Goal: Task Accomplishment & Management: Manage account settings

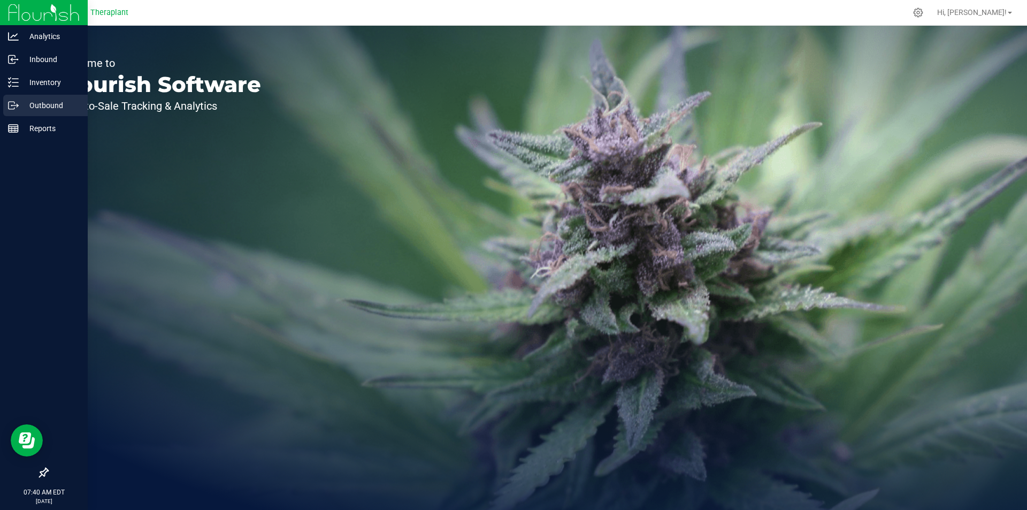
click at [20, 106] on p "Outbound" at bounding box center [51, 105] width 64 height 13
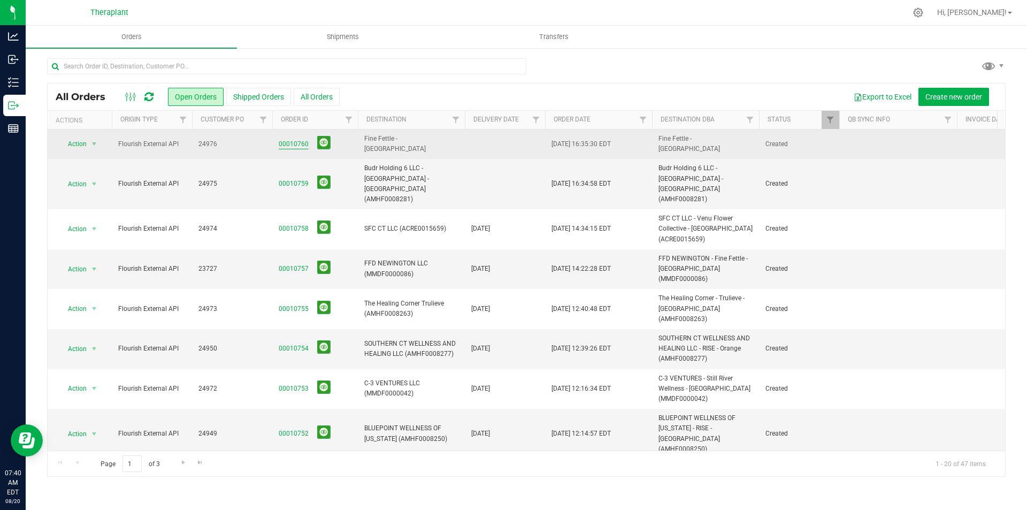
click at [297, 146] on link "00010760" at bounding box center [294, 144] width 30 height 10
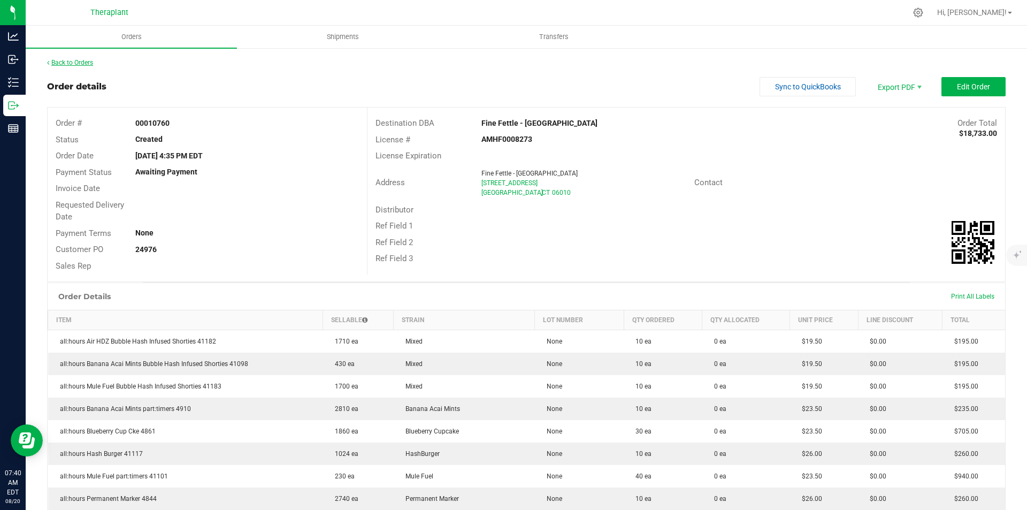
click at [81, 63] on link "Back to Orders" at bounding box center [70, 62] width 46 height 7
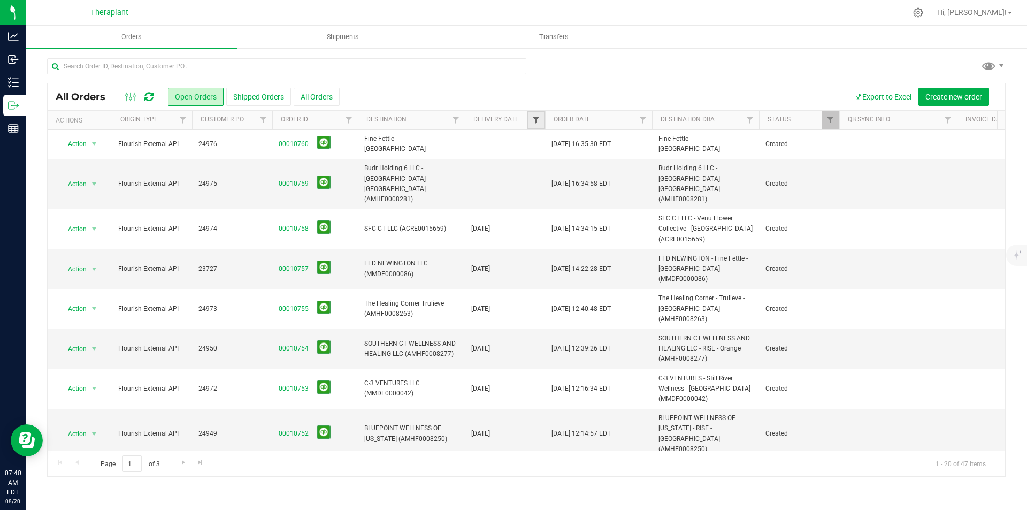
click at [539, 120] on span "Filter" at bounding box center [536, 120] width 9 height 9
click at [634, 181] on span "select" at bounding box center [635, 184] width 9 height 9
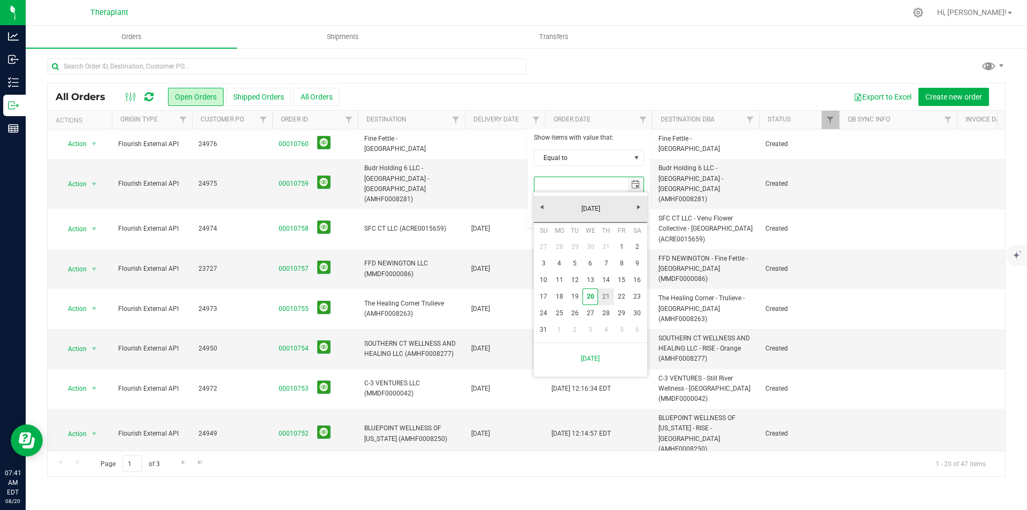
click at [601, 294] on link "21" at bounding box center [606, 296] width 16 height 17
type input "[DATE]"
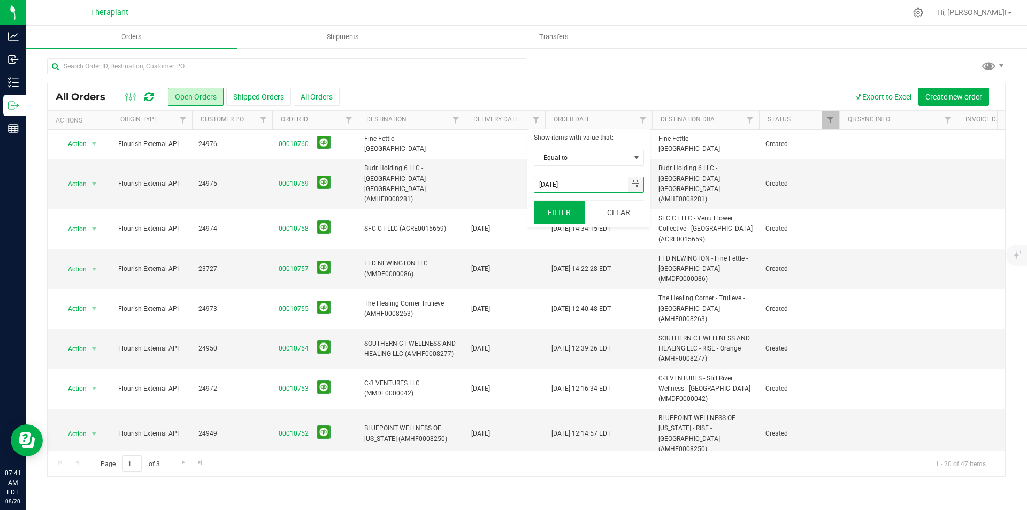
click at [570, 221] on button "Filter" at bounding box center [559, 213] width 51 height 24
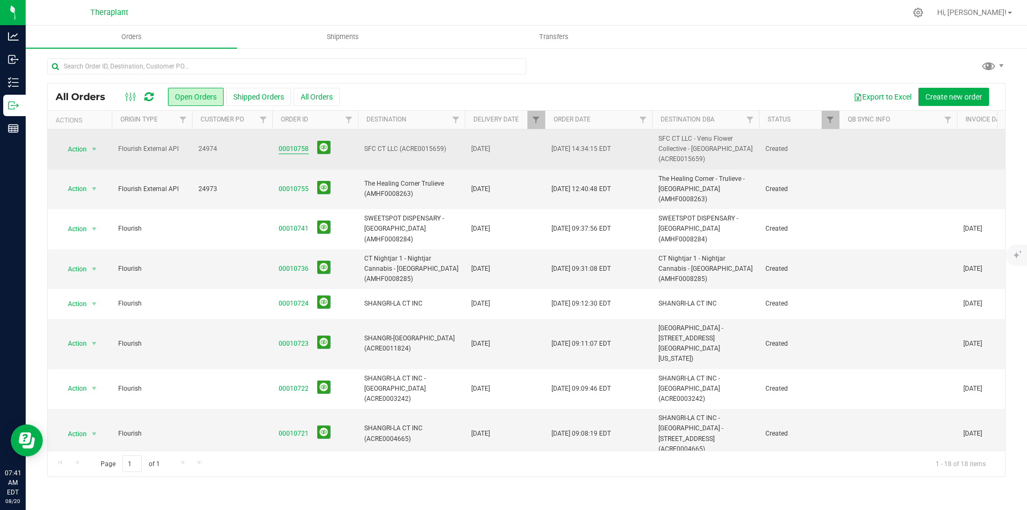
click at [289, 148] on link "00010758" at bounding box center [294, 149] width 30 height 10
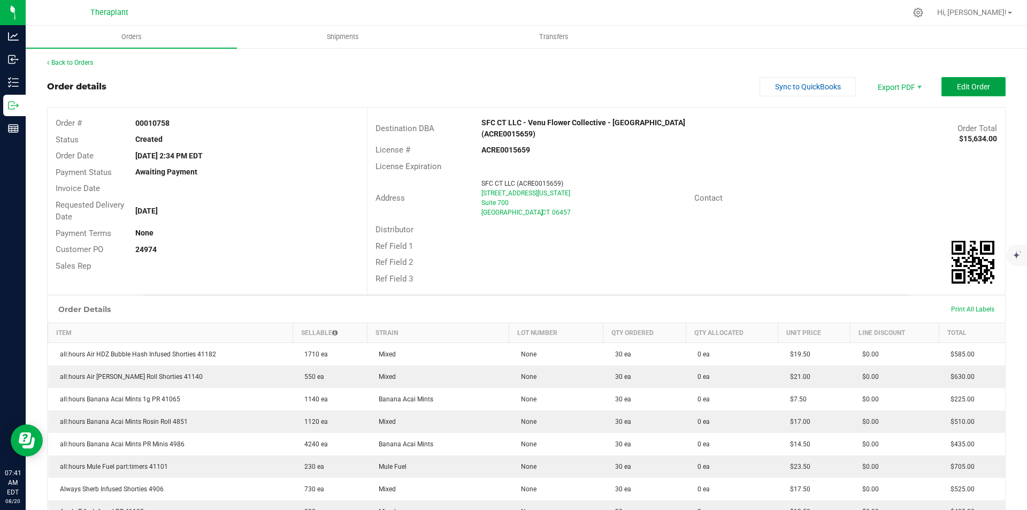
click at [967, 78] on button "Edit Order" at bounding box center [973, 86] width 64 height 19
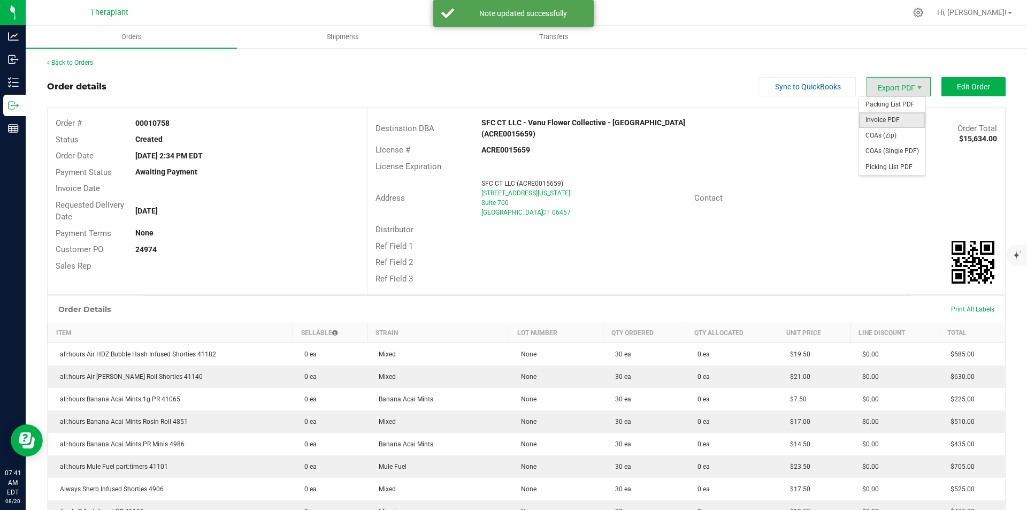
click at [901, 123] on span "Invoice PDF" at bounding box center [892, 120] width 66 height 16
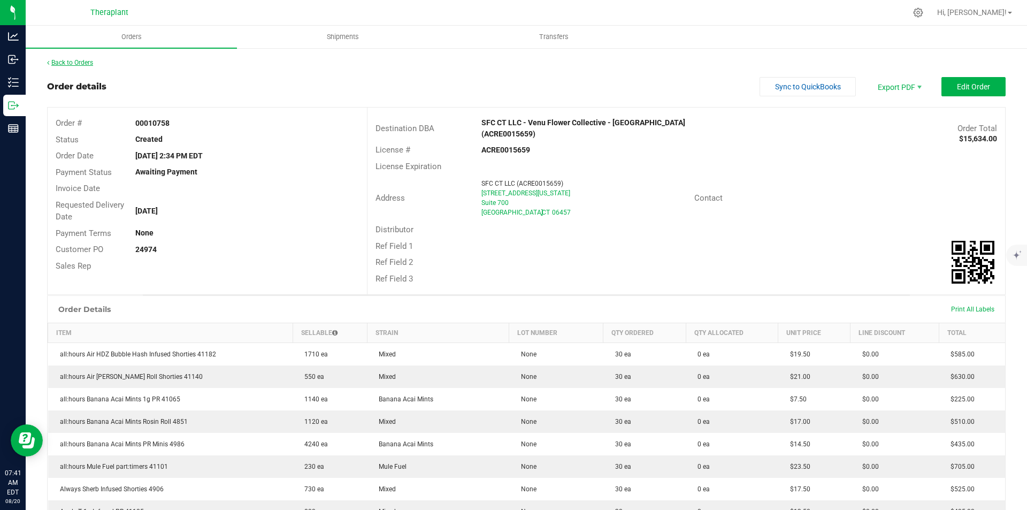
click at [73, 64] on link "Back to Orders" at bounding box center [70, 62] width 46 height 7
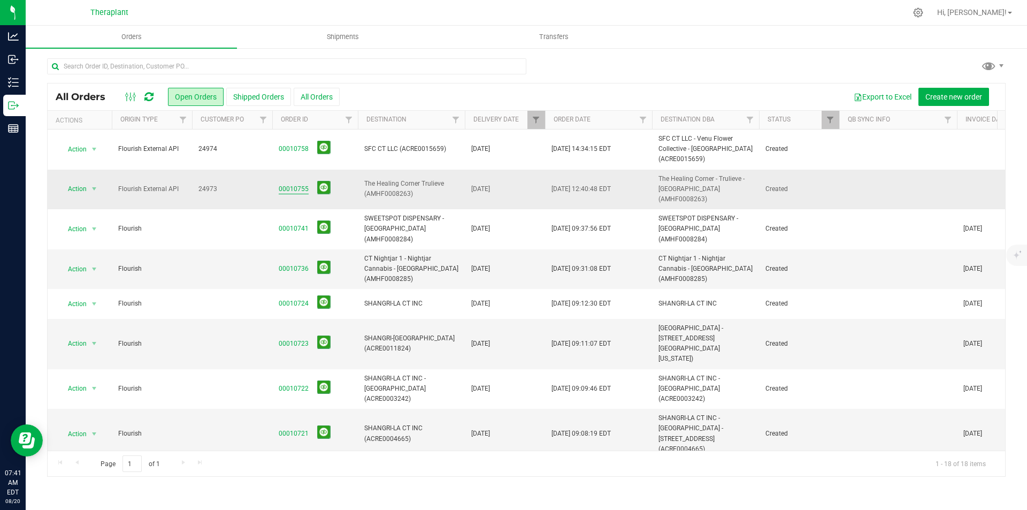
click at [290, 184] on link "00010755" at bounding box center [294, 189] width 30 height 10
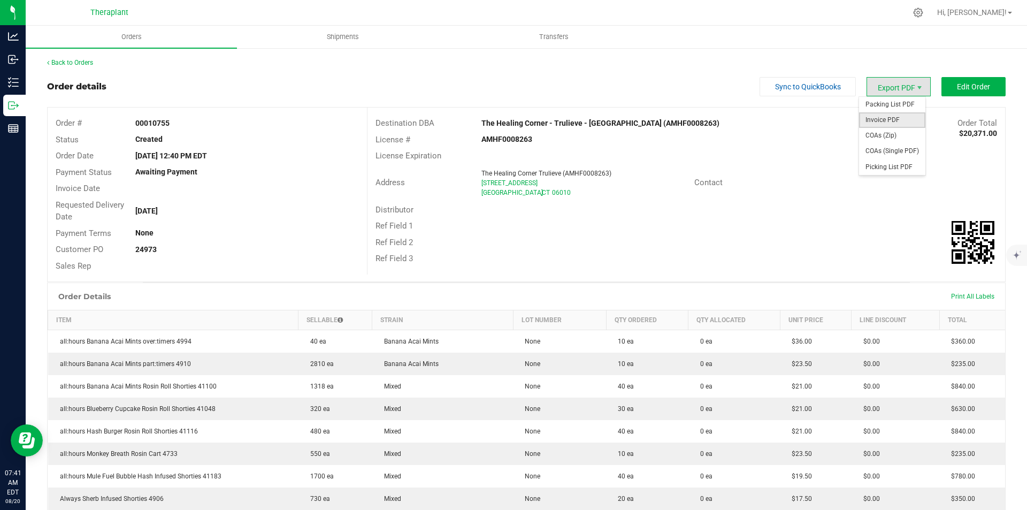
click at [889, 116] on span "Invoice PDF" at bounding box center [892, 120] width 66 height 16
click at [75, 65] on link "Back to Orders" at bounding box center [70, 62] width 46 height 7
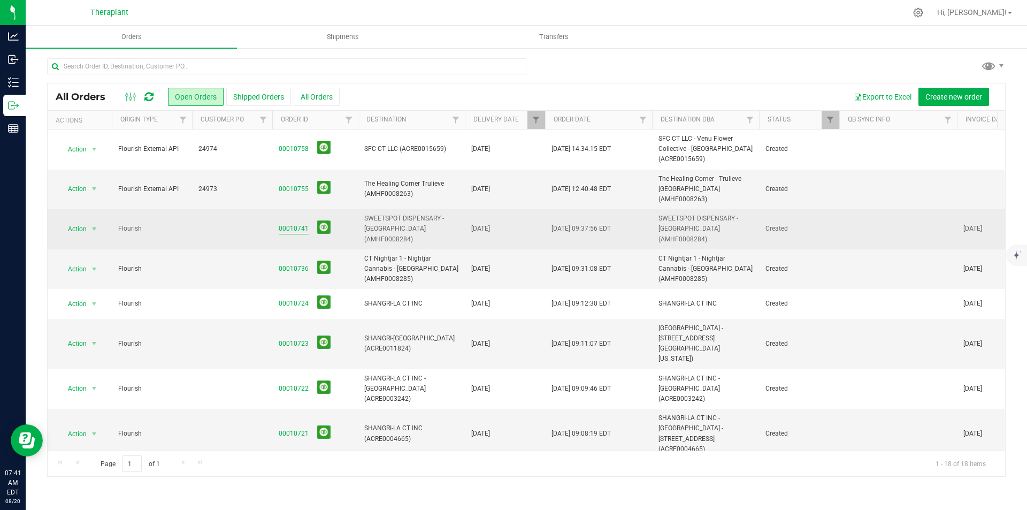
click at [283, 224] on link "00010741" at bounding box center [294, 229] width 30 height 10
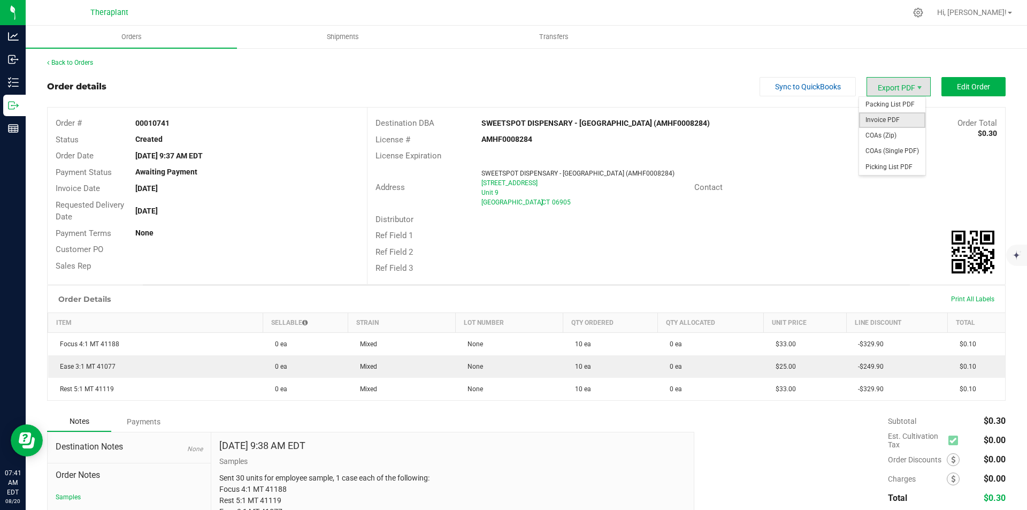
click at [879, 116] on span "Invoice PDF" at bounding box center [892, 120] width 66 height 16
click at [51, 67] on div "Back to Orders" at bounding box center [526, 63] width 959 height 10
click at [57, 62] on link "Back to Orders" at bounding box center [70, 62] width 46 height 7
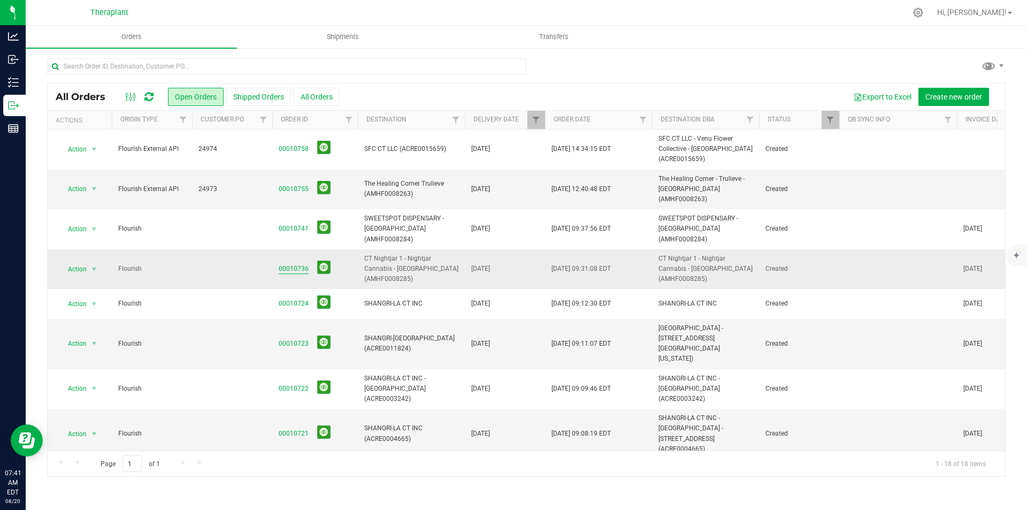
click at [289, 264] on link "00010736" at bounding box center [294, 269] width 30 height 10
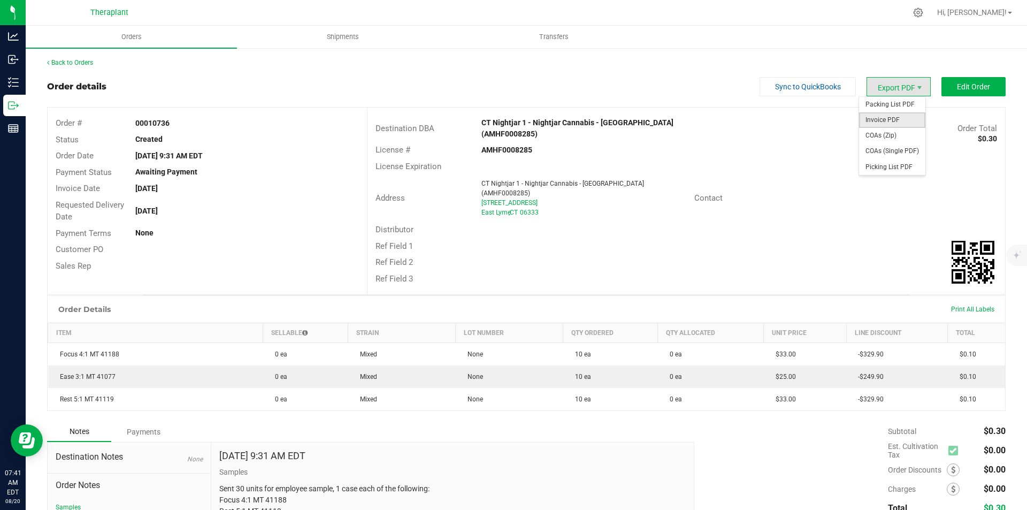
click at [883, 121] on span "Invoice PDF" at bounding box center [892, 120] width 66 height 16
click at [80, 63] on link "Back to Orders" at bounding box center [70, 62] width 46 height 7
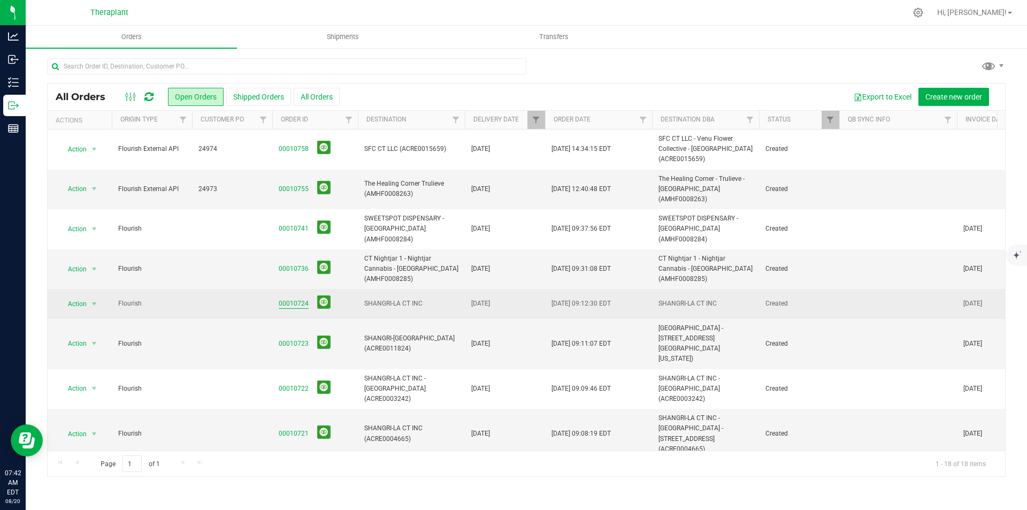
click at [296, 298] on link "00010724" at bounding box center [294, 303] width 30 height 10
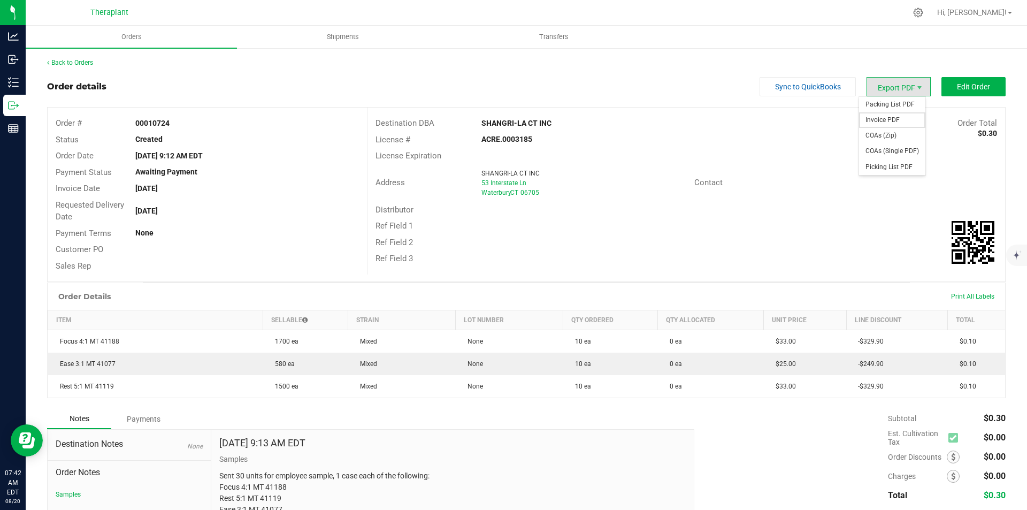
click at [886, 116] on span "Invoice PDF" at bounding box center [892, 120] width 66 height 16
click at [70, 65] on link "Back to Orders" at bounding box center [70, 62] width 46 height 7
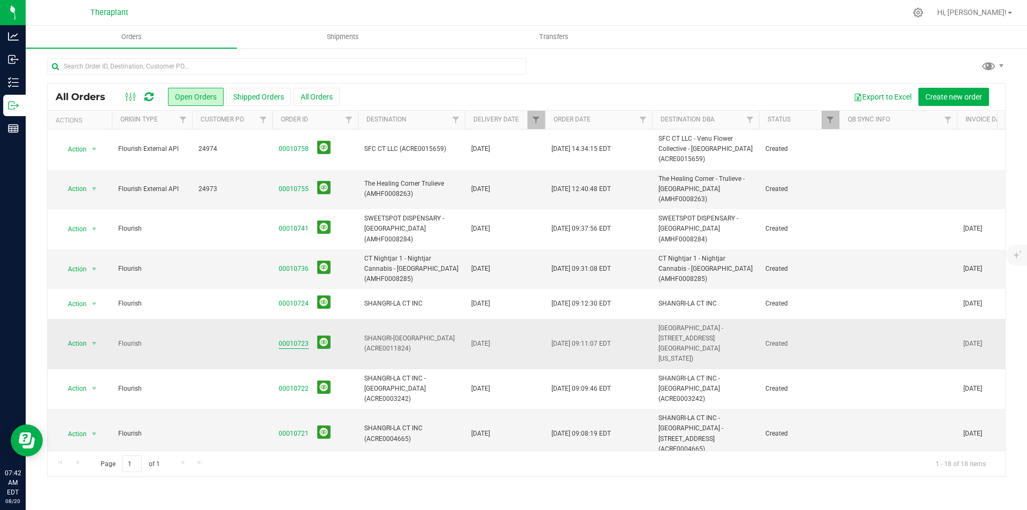
click at [285, 339] on link "00010723" at bounding box center [294, 344] width 30 height 10
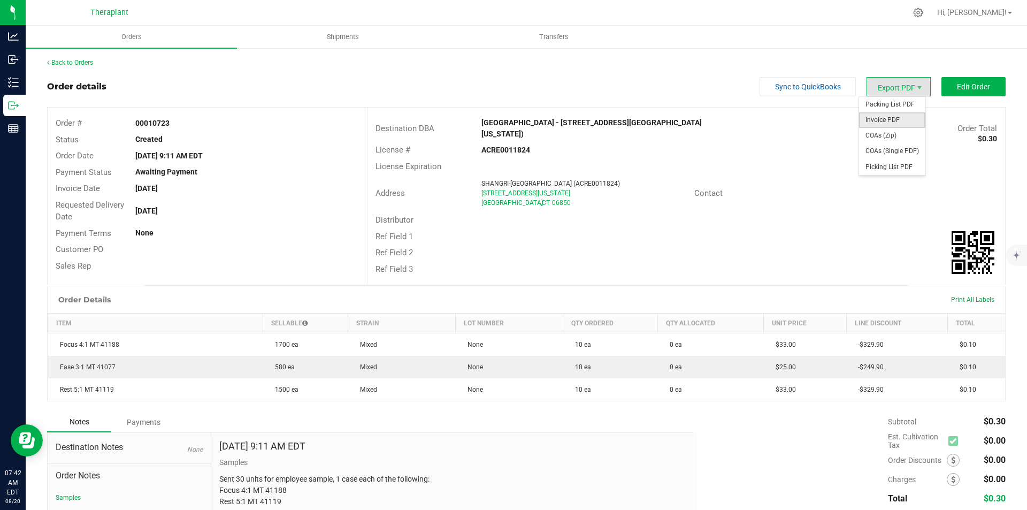
click at [887, 116] on span "Invoice PDF" at bounding box center [892, 120] width 66 height 16
click at [64, 62] on link "Back to Orders" at bounding box center [70, 62] width 46 height 7
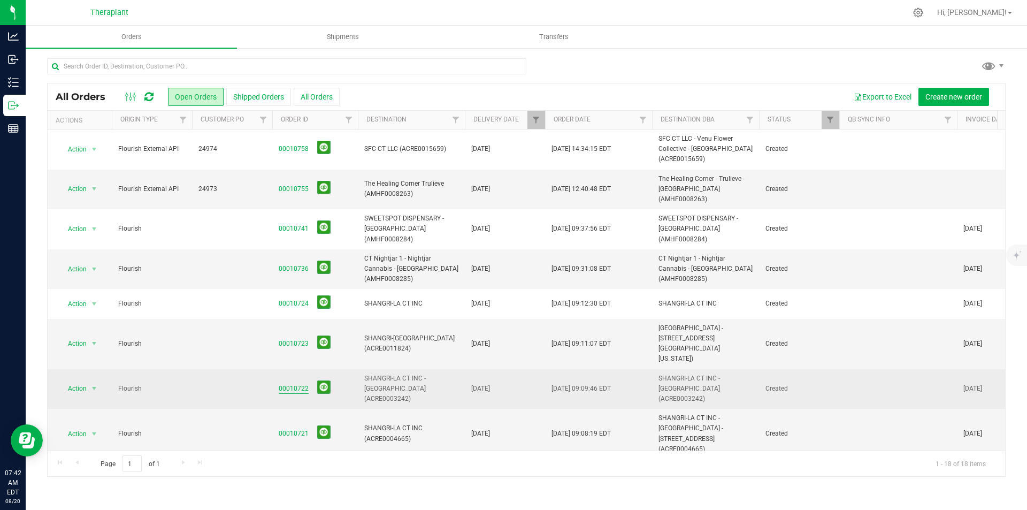
click at [297, 384] on link "00010722" at bounding box center [294, 389] width 30 height 10
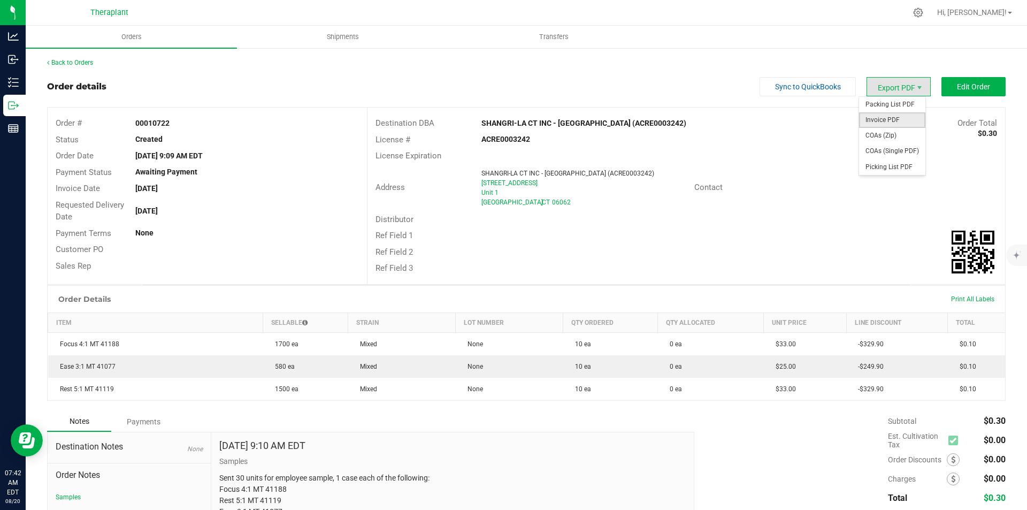
click at [885, 116] on span "Invoice PDF" at bounding box center [892, 120] width 66 height 16
click at [73, 60] on link "Back to Orders" at bounding box center [70, 62] width 46 height 7
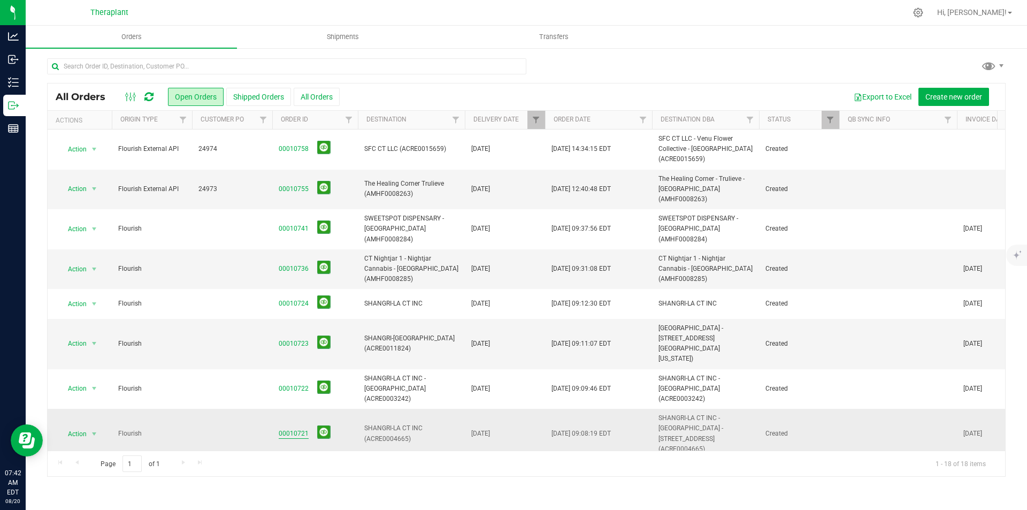
click at [294, 428] on link "00010721" at bounding box center [294, 433] width 30 height 10
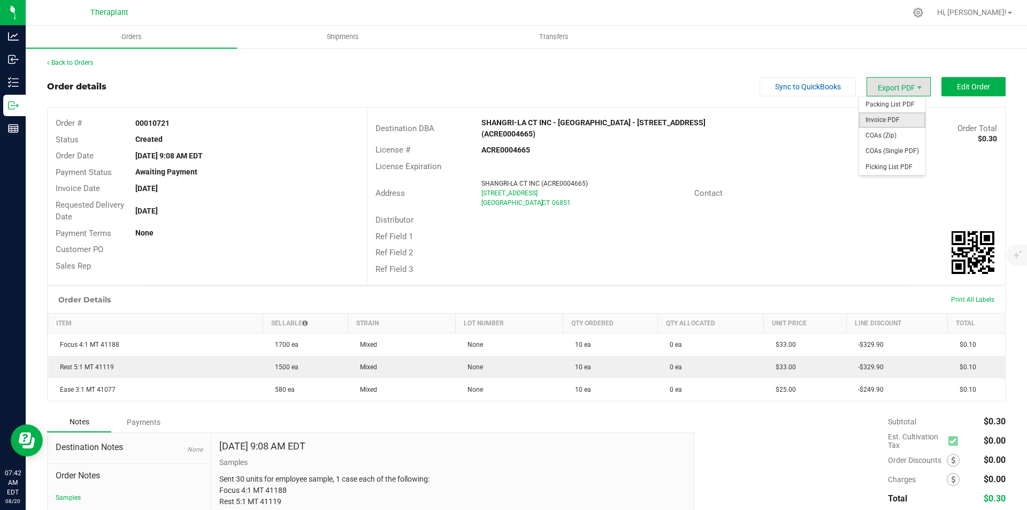
click at [900, 114] on span "Invoice PDF" at bounding box center [892, 120] width 66 height 16
click at [82, 63] on link "Back to Orders" at bounding box center [70, 62] width 46 height 7
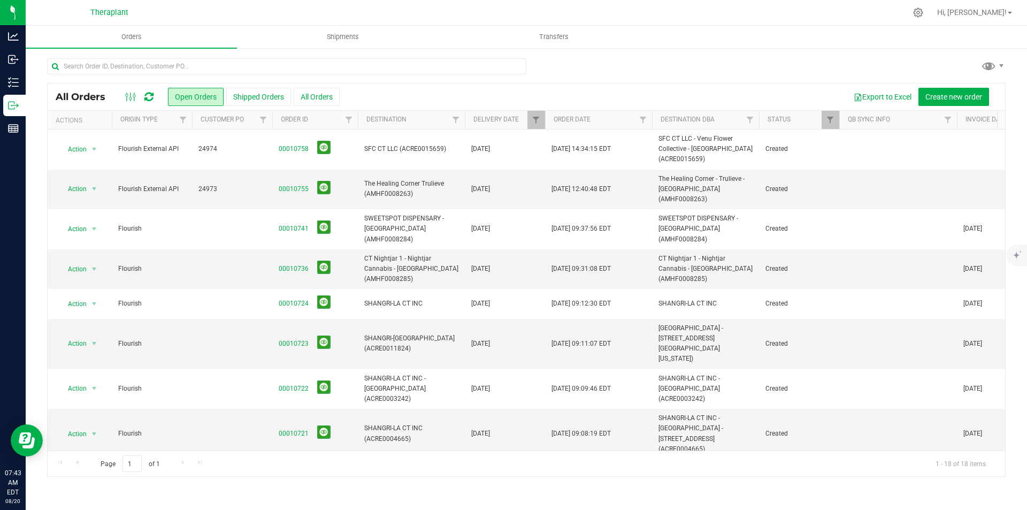
click at [292, 473] on link "00010715" at bounding box center [294, 478] width 30 height 10
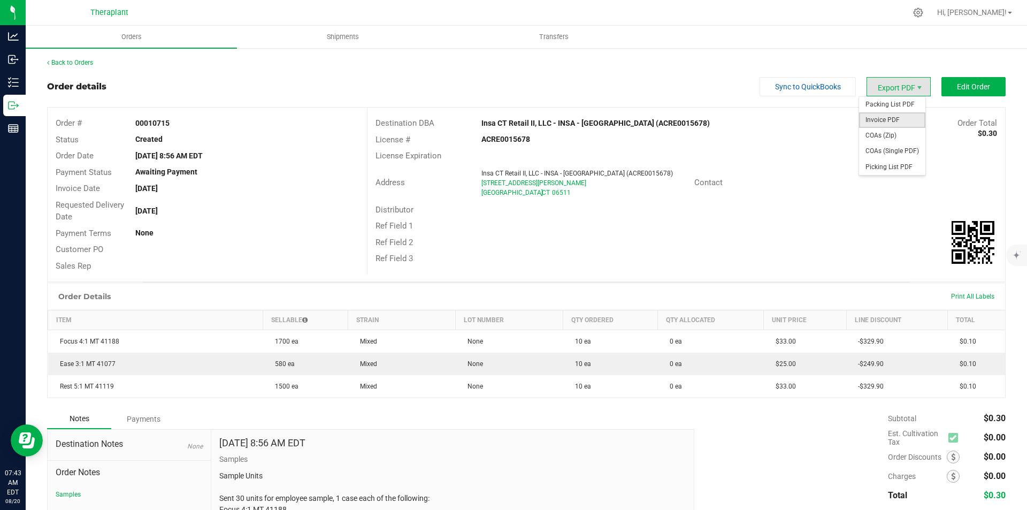
click at [893, 117] on span "Invoice PDF" at bounding box center [892, 120] width 66 height 16
click at [56, 62] on link "Back to Orders" at bounding box center [70, 62] width 46 height 7
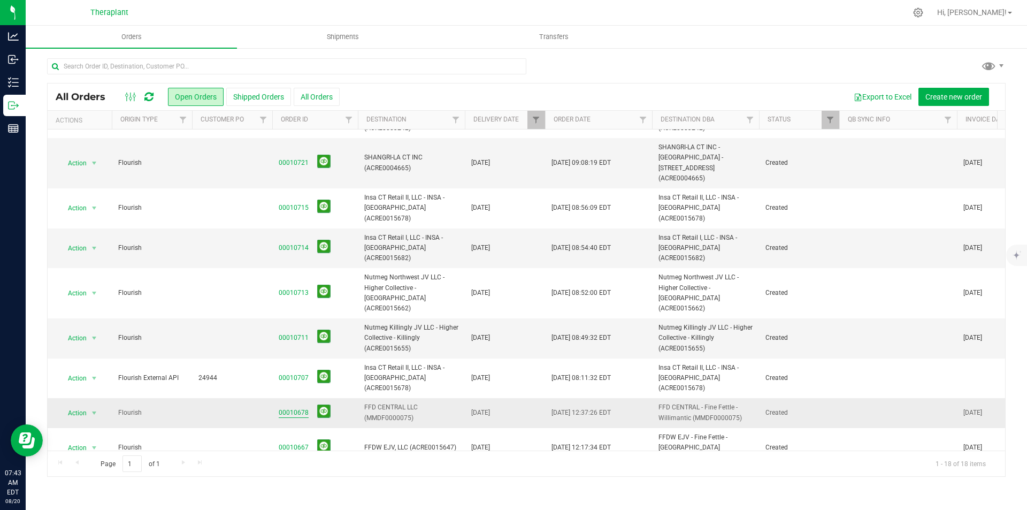
scroll to position [271, 0]
click at [295, 242] on link "00010714" at bounding box center [294, 247] width 30 height 10
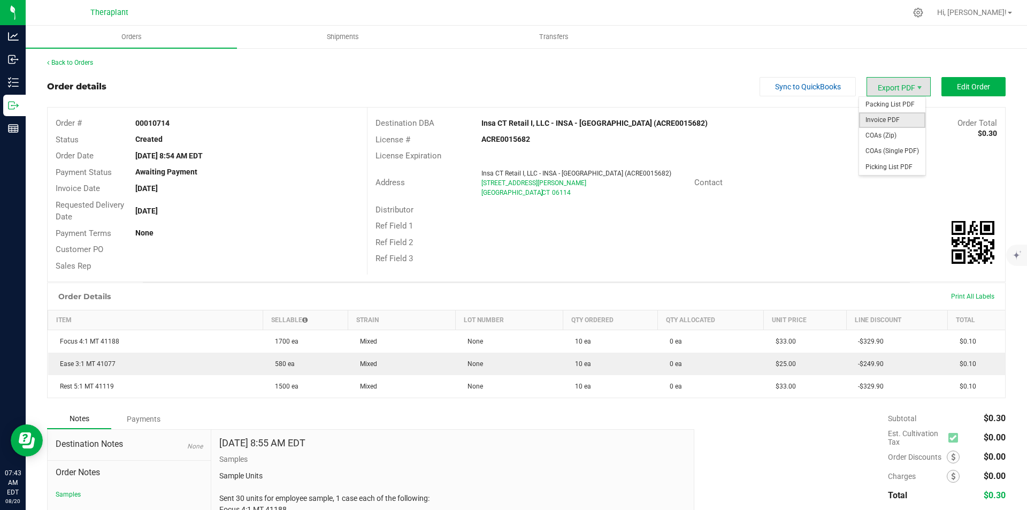
click at [894, 117] on span "Invoice PDF" at bounding box center [892, 120] width 66 height 16
click at [63, 59] on link "Back to Orders" at bounding box center [70, 62] width 46 height 7
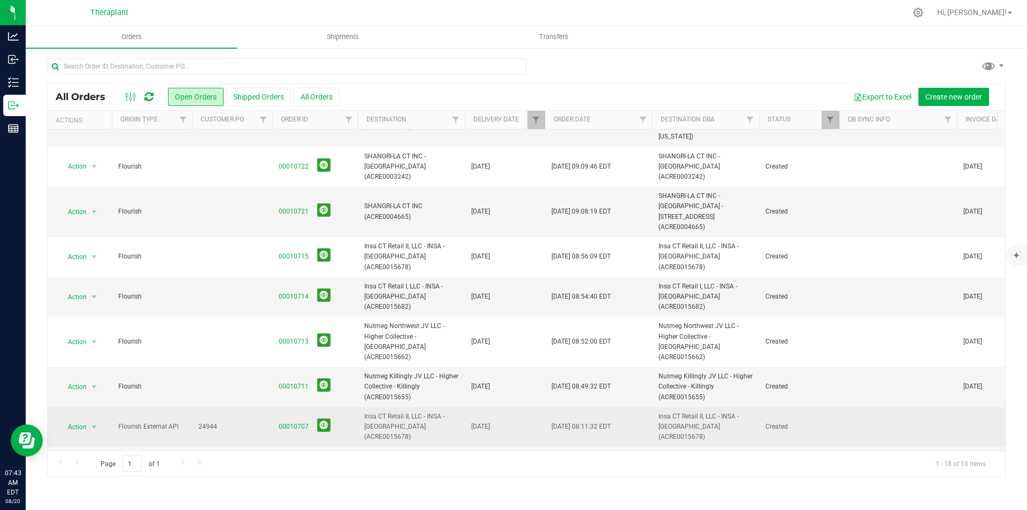
scroll to position [271, 0]
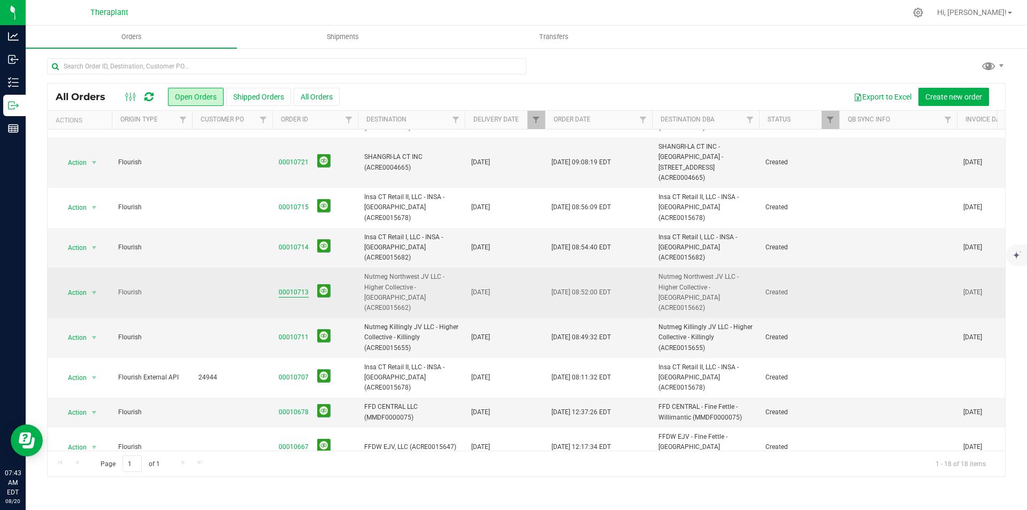
click at [301, 287] on link "00010713" at bounding box center [294, 292] width 30 height 10
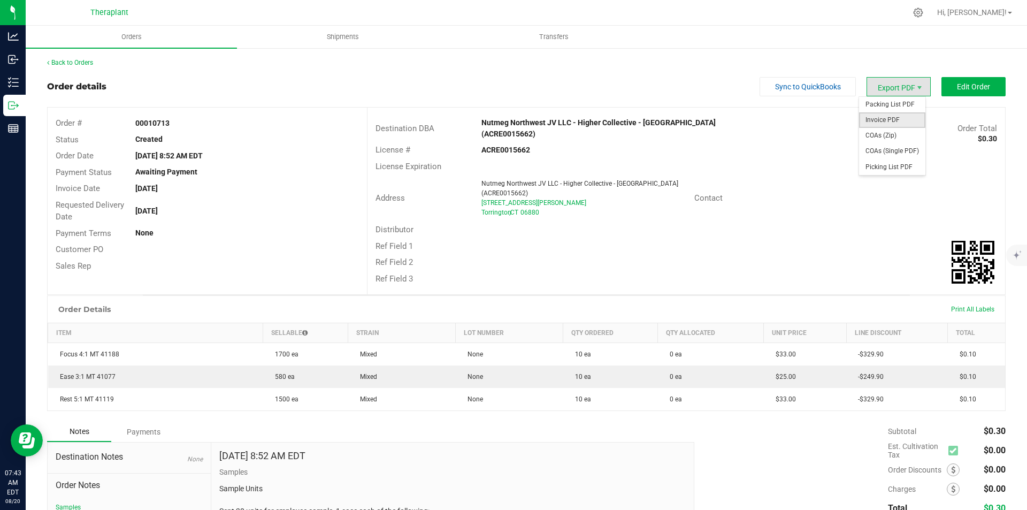
click at [897, 115] on span "Invoice PDF" at bounding box center [892, 120] width 66 height 16
click at [78, 60] on link "Back to Orders" at bounding box center [70, 62] width 46 height 7
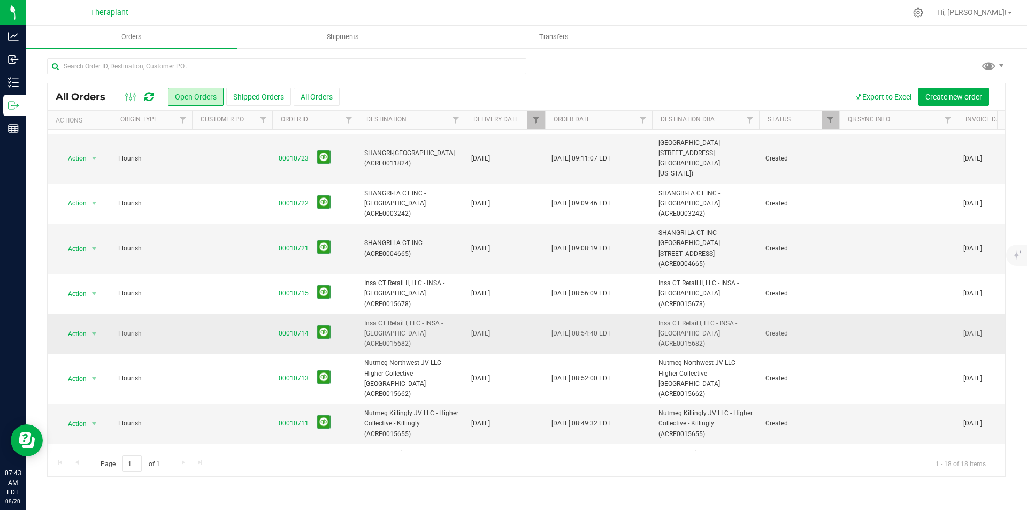
scroll to position [271, 0]
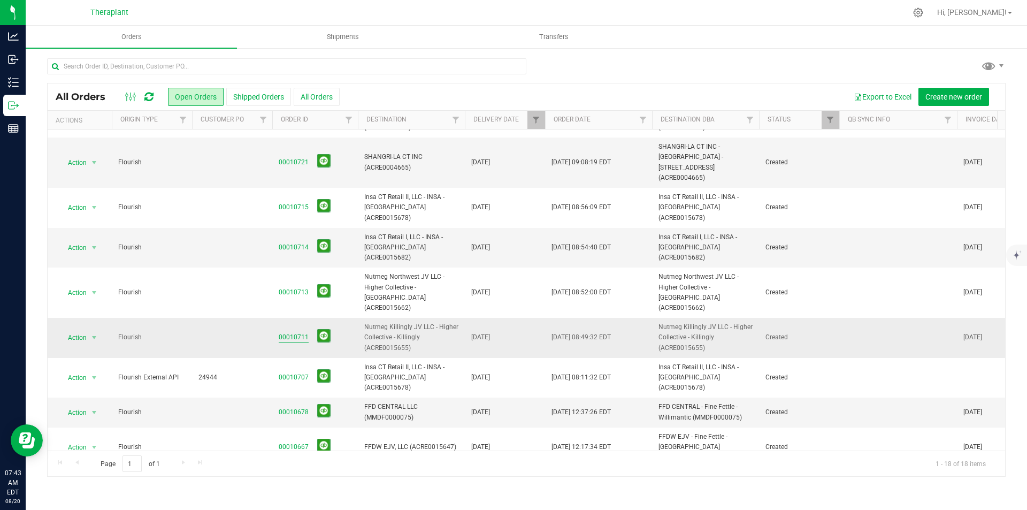
click at [297, 332] on link "00010711" at bounding box center [294, 337] width 30 height 10
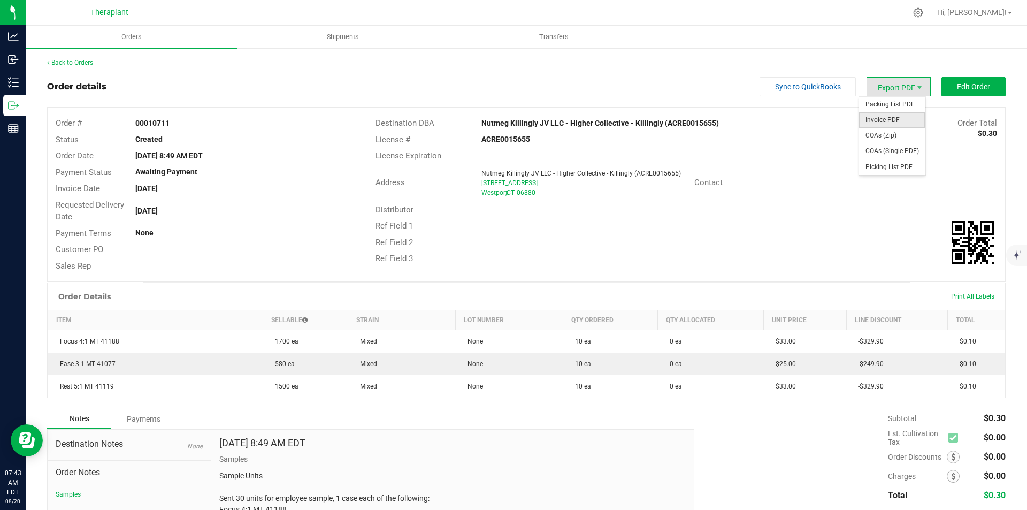
click at [883, 117] on span "Invoice PDF" at bounding box center [892, 120] width 66 height 16
click at [74, 61] on link "Back to Orders" at bounding box center [70, 62] width 46 height 7
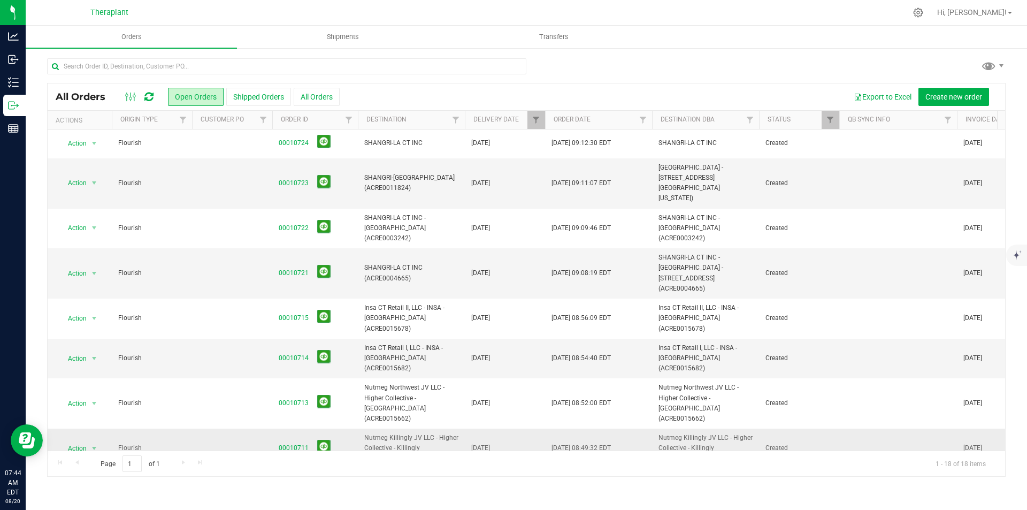
scroll to position [271, 0]
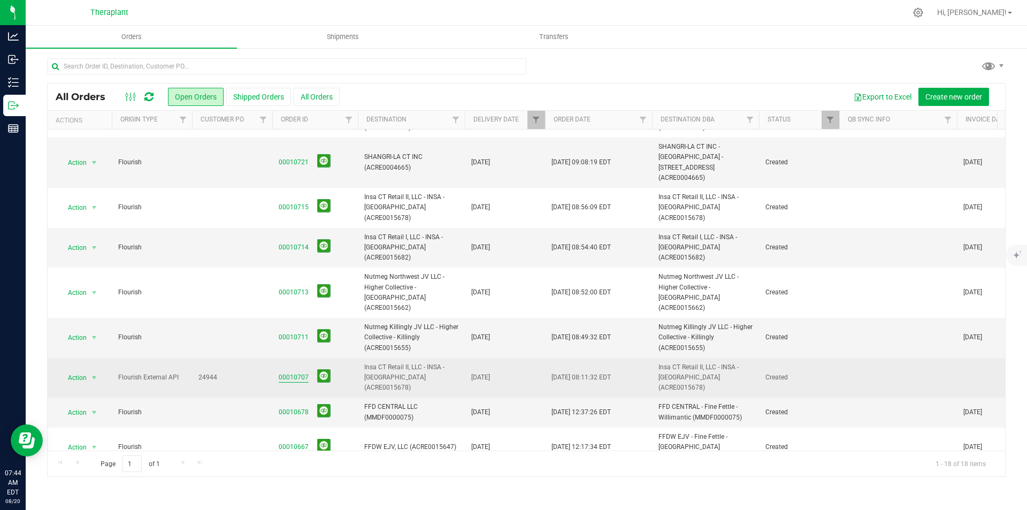
click at [286, 372] on link "00010707" at bounding box center [294, 377] width 30 height 10
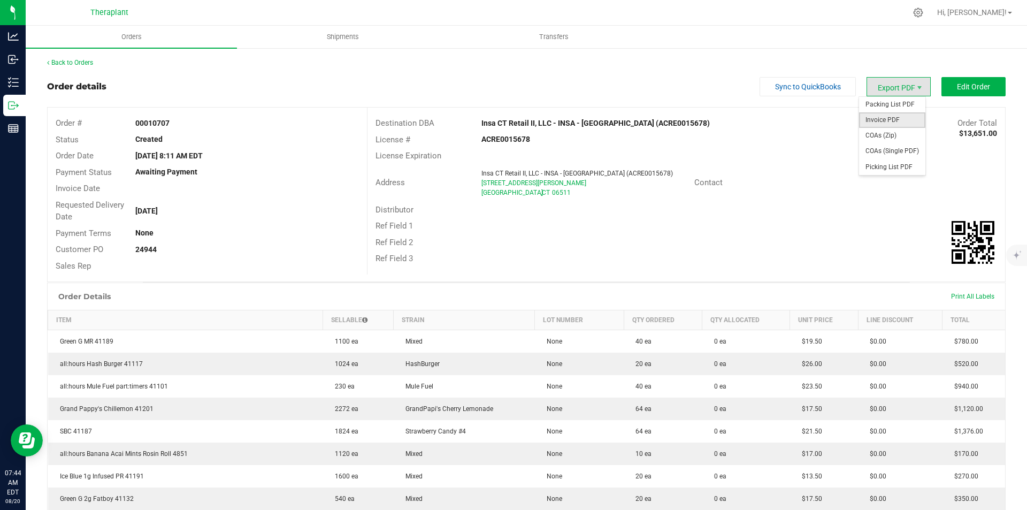
click at [896, 116] on span "Invoice PDF" at bounding box center [892, 120] width 66 height 16
click at [84, 64] on link "Back to Orders" at bounding box center [70, 62] width 46 height 7
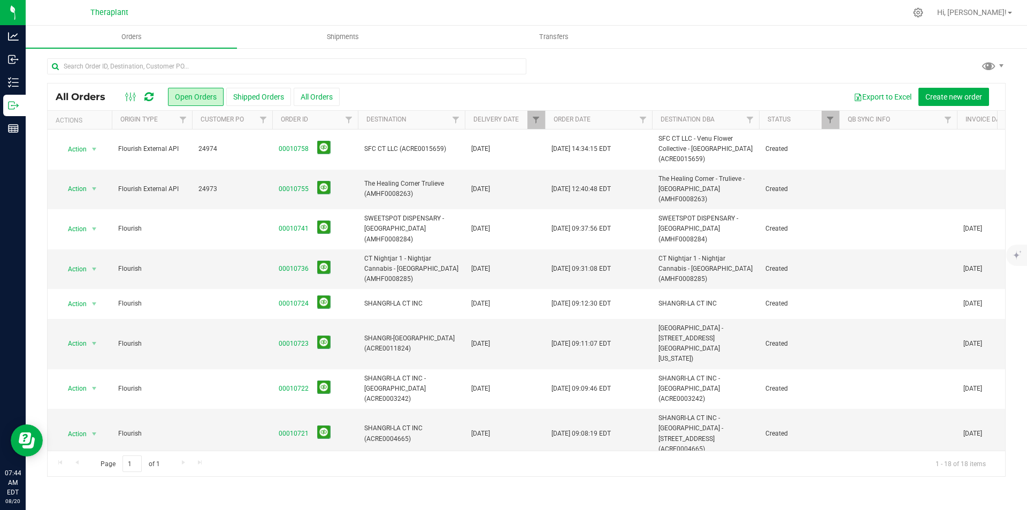
scroll to position [271, 0]
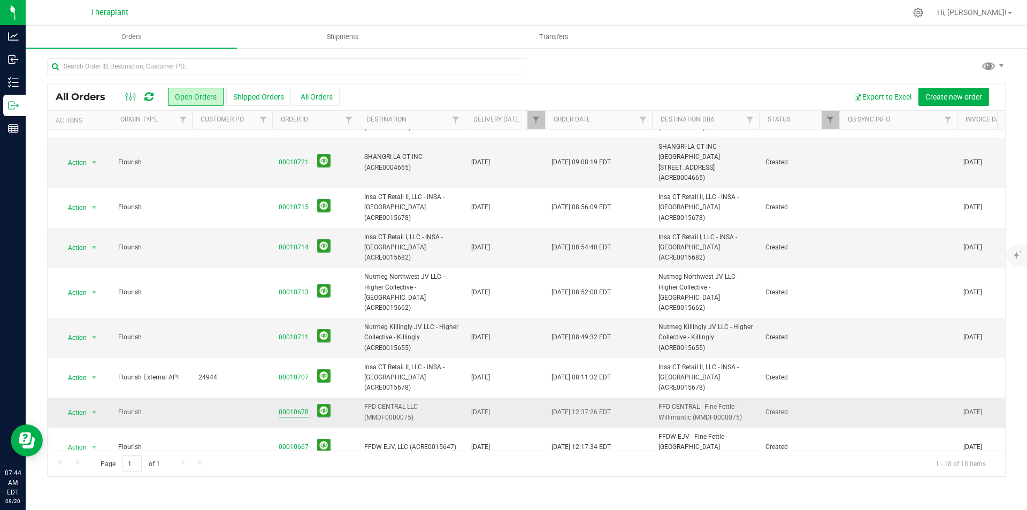
click at [296, 407] on link "00010678" at bounding box center [294, 412] width 30 height 10
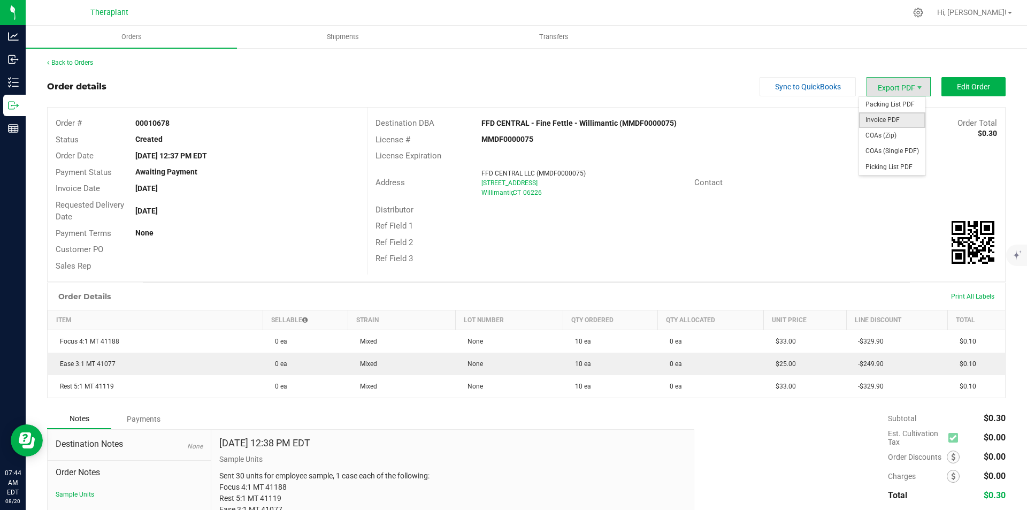
click at [885, 115] on span "Invoice PDF" at bounding box center [892, 120] width 66 height 16
click at [71, 70] on div "Back to Orders Order details Sync to QuickBooks Export PDF Edit Order Order # 0…" at bounding box center [526, 316] width 959 height 516
click at [70, 64] on link "Back to Orders" at bounding box center [70, 62] width 46 height 7
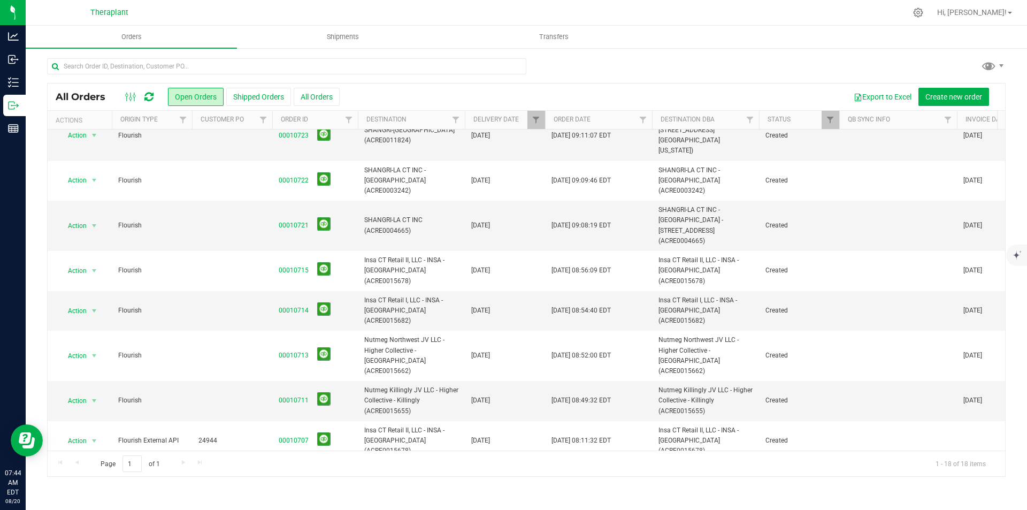
scroll to position [271, 0]
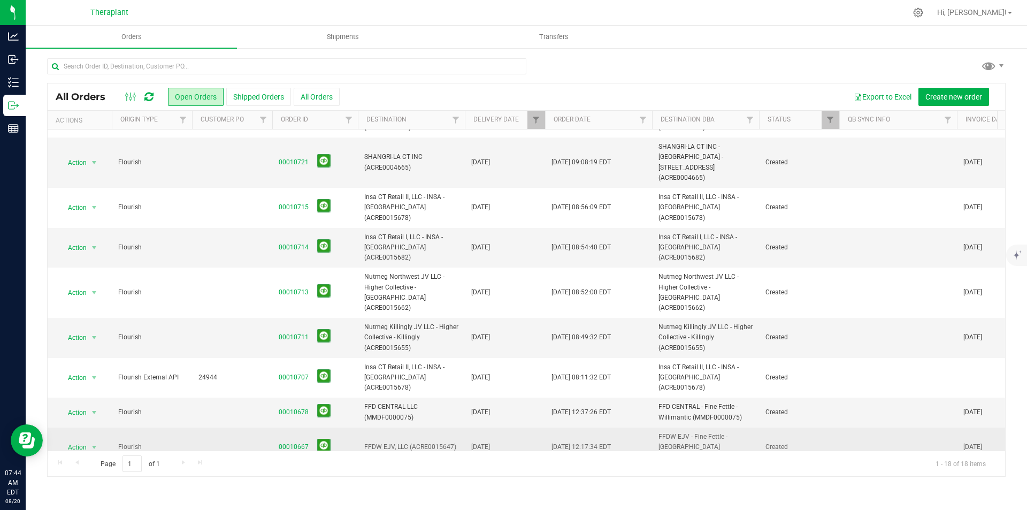
click at [289, 442] on link "00010667" at bounding box center [294, 447] width 30 height 10
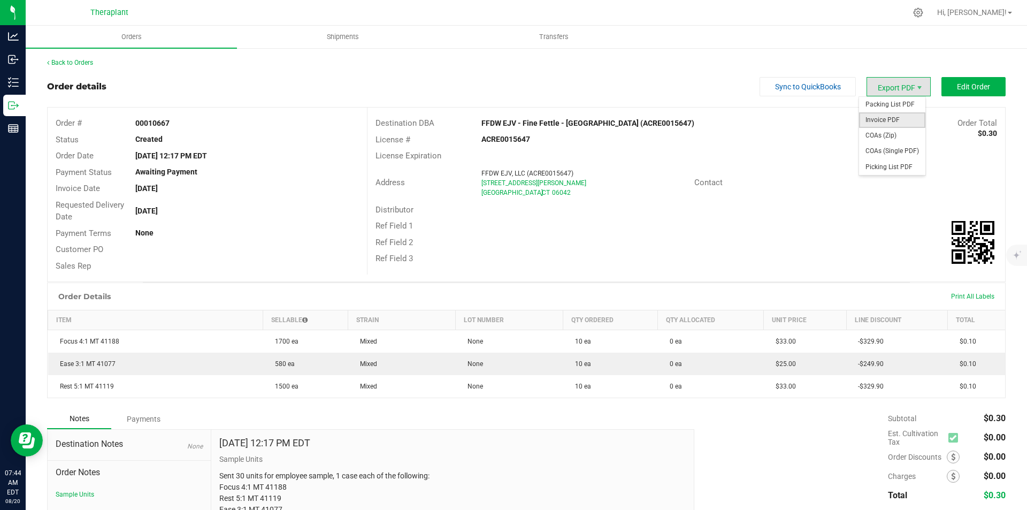
click at [894, 117] on span "Invoice PDF" at bounding box center [892, 120] width 66 height 16
click at [62, 63] on link "Back to Orders" at bounding box center [70, 62] width 46 height 7
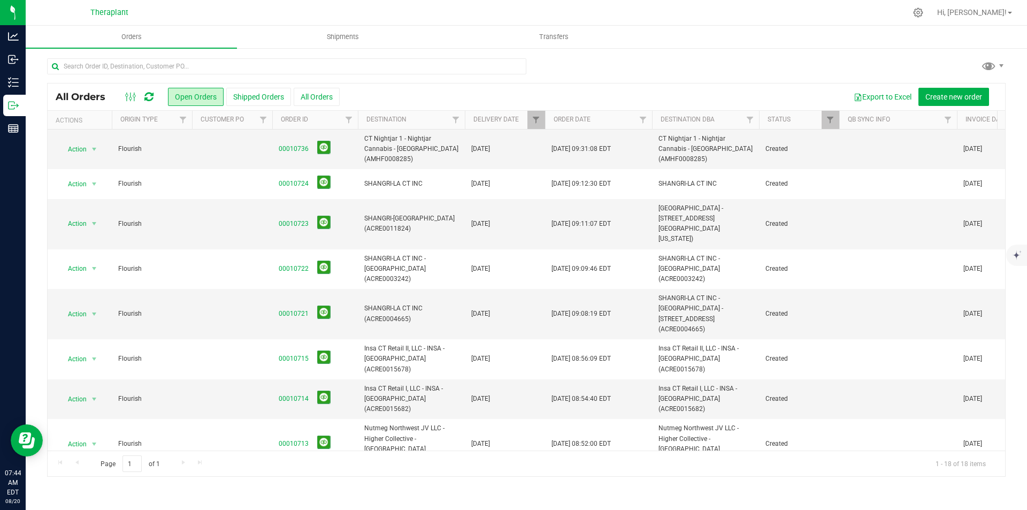
scroll to position [271, 0]
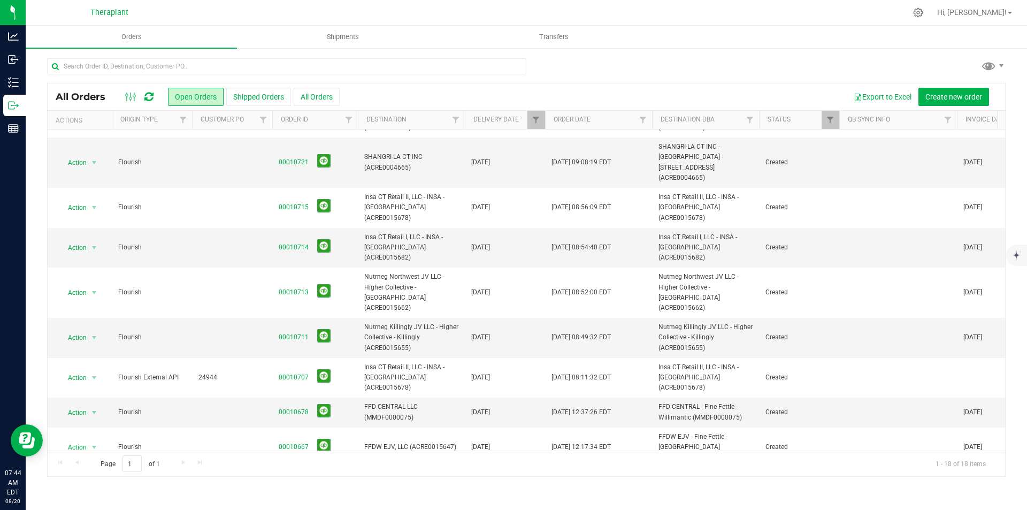
click at [292, 477] on link "00010649" at bounding box center [294, 482] width 30 height 10
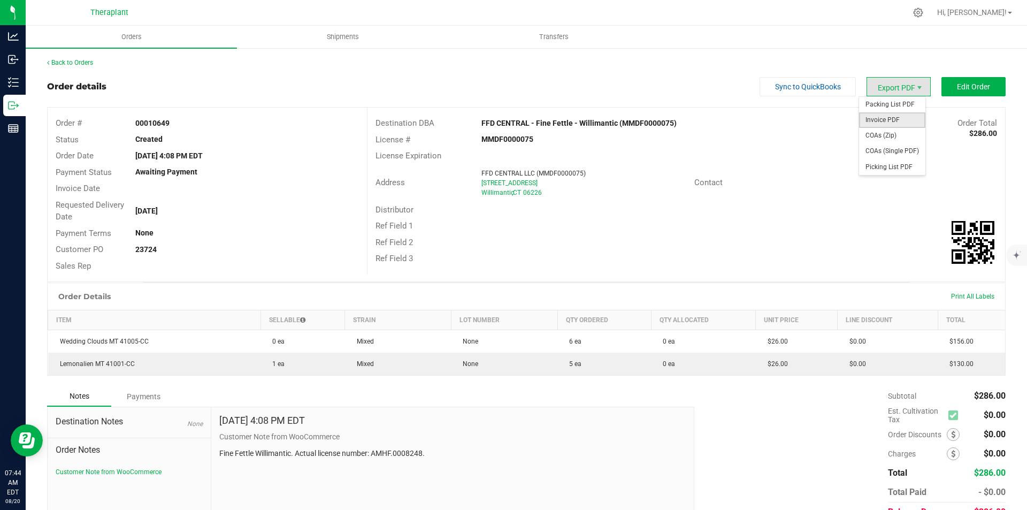
click at [893, 113] on span "Invoice PDF" at bounding box center [892, 120] width 66 height 16
click at [92, 64] on link "Back to Orders" at bounding box center [70, 62] width 46 height 7
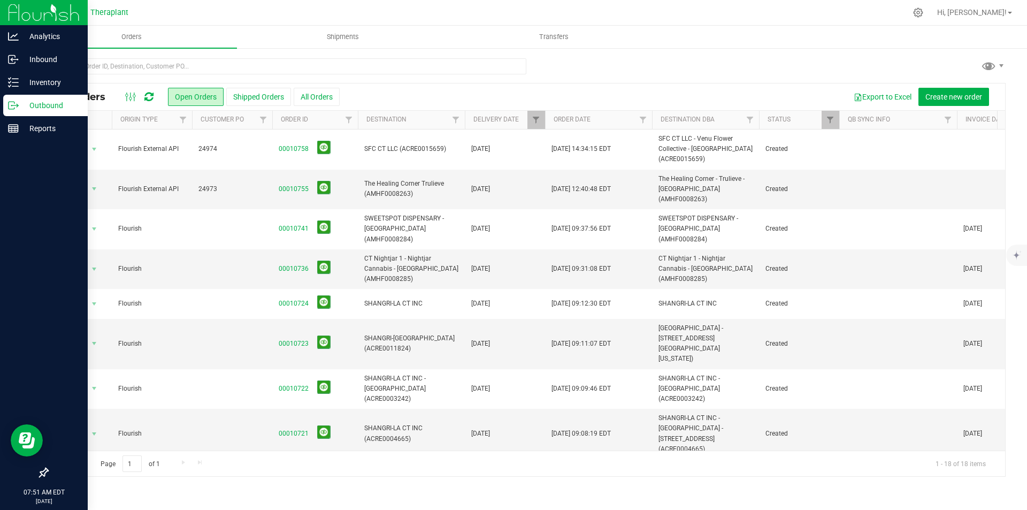
click at [24, 19] on img at bounding box center [44, 12] width 72 height 25
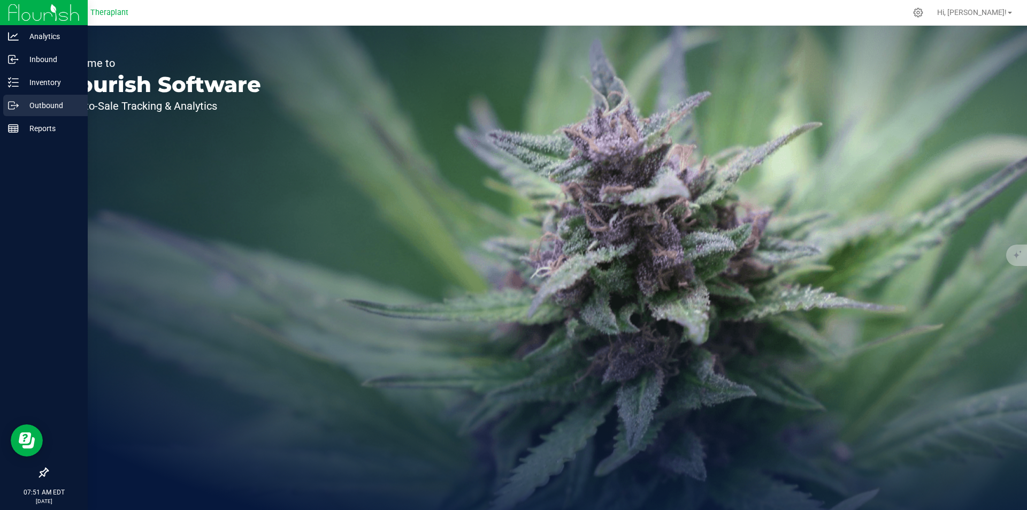
click at [39, 108] on p "Outbound" at bounding box center [51, 105] width 64 height 13
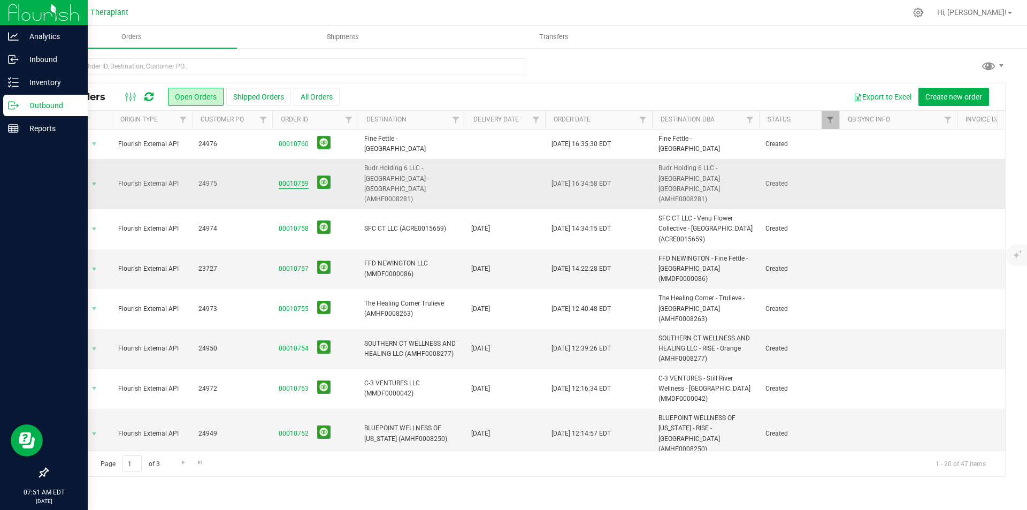
click at [292, 179] on link "00010759" at bounding box center [294, 184] width 30 height 10
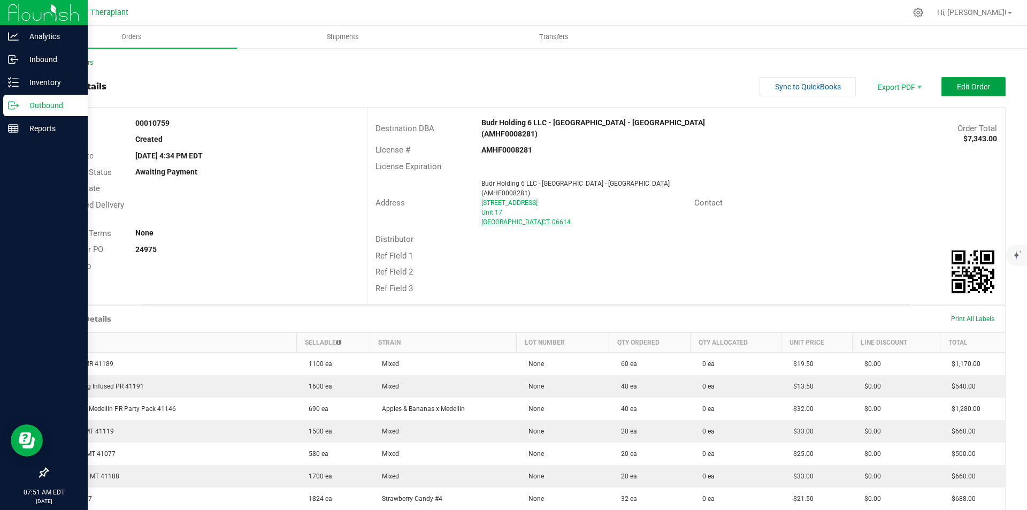
click at [946, 86] on button "Edit Order" at bounding box center [973, 86] width 64 height 19
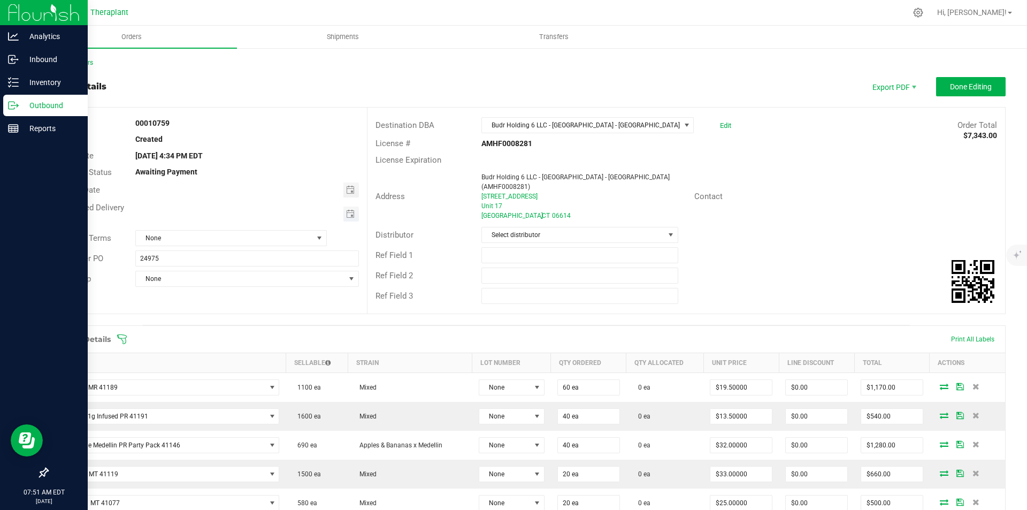
click at [353, 216] on span "Toggle calendar" at bounding box center [351, 213] width 16 height 15
click at [264, 318] on span "22" at bounding box center [262, 319] width 16 height 17
type input "[DATE]"
click at [966, 85] on span "Done Editing" at bounding box center [971, 86] width 42 height 9
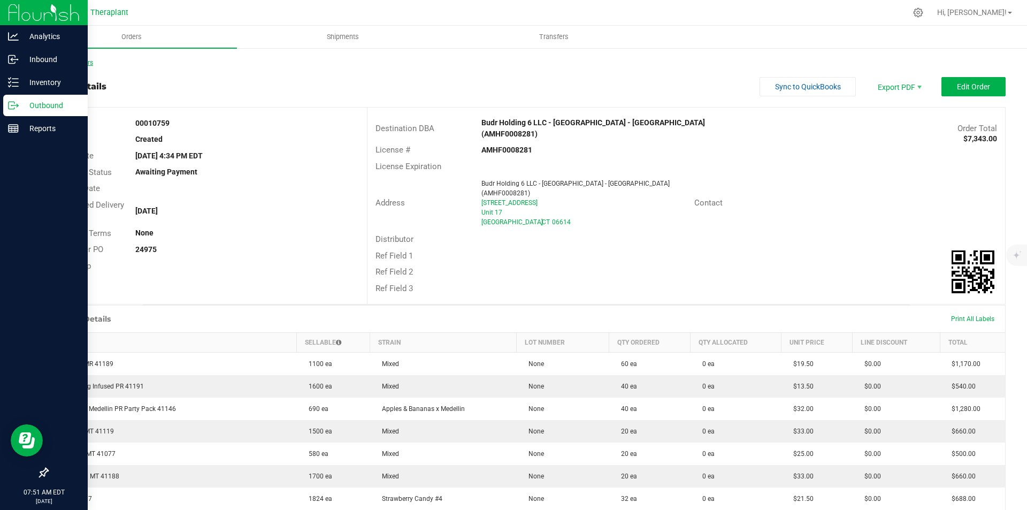
click at [67, 63] on link "Back to Orders" at bounding box center [70, 62] width 46 height 7
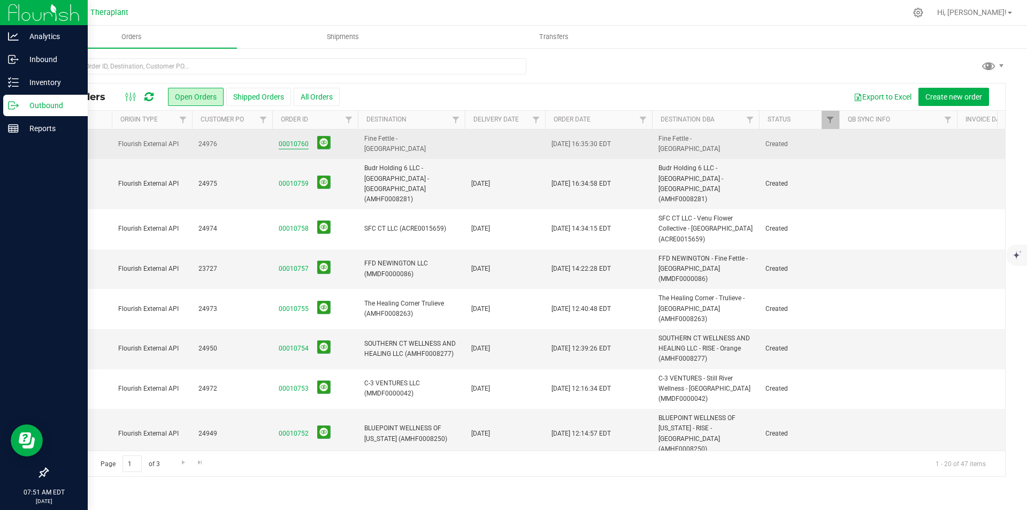
click at [294, 142] on link "00010760" at bounding box center [294, 144] width 30 height 10
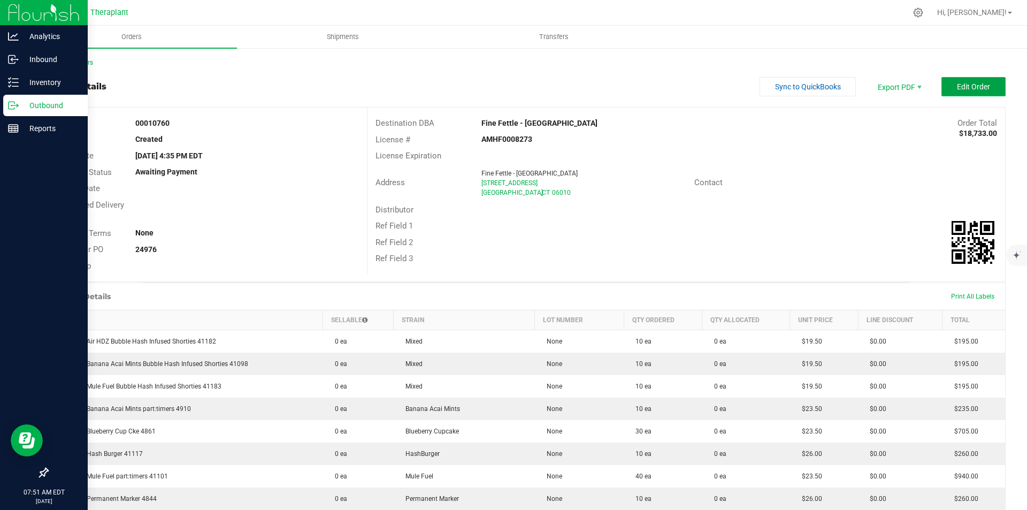
click at [957, 87] on span "Edit Order" at bounding box center [973, 86] width 33 height 9
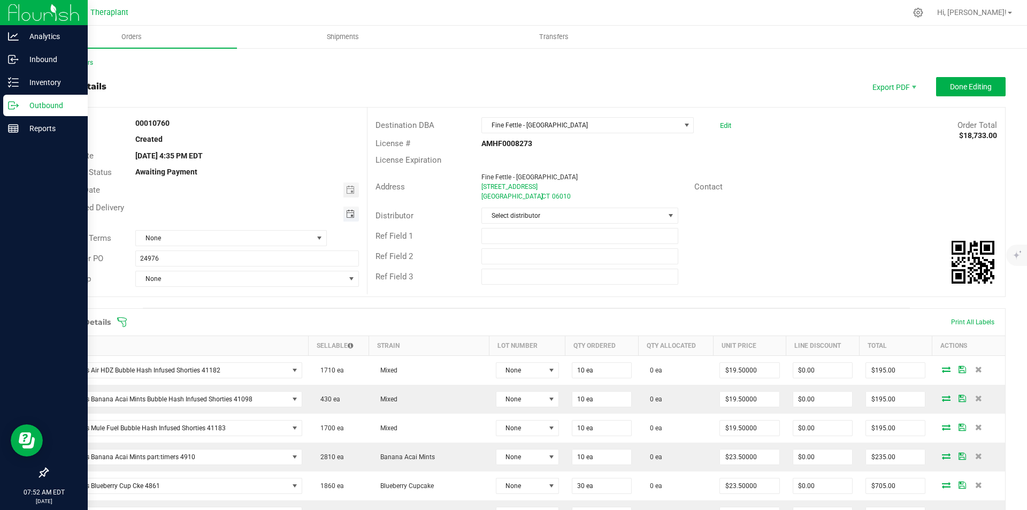
click at [349, 214] on span "Toggle calendar" at bounding box center [350, 214] width 9 height 9
click at [247, 322] on span "21" at bounding box center [246, 319] width 16 height 17
type input "[DATE]"
click at [958, 87] on span "Done Editing" at bounding box center [971, 86] width 42 height 9
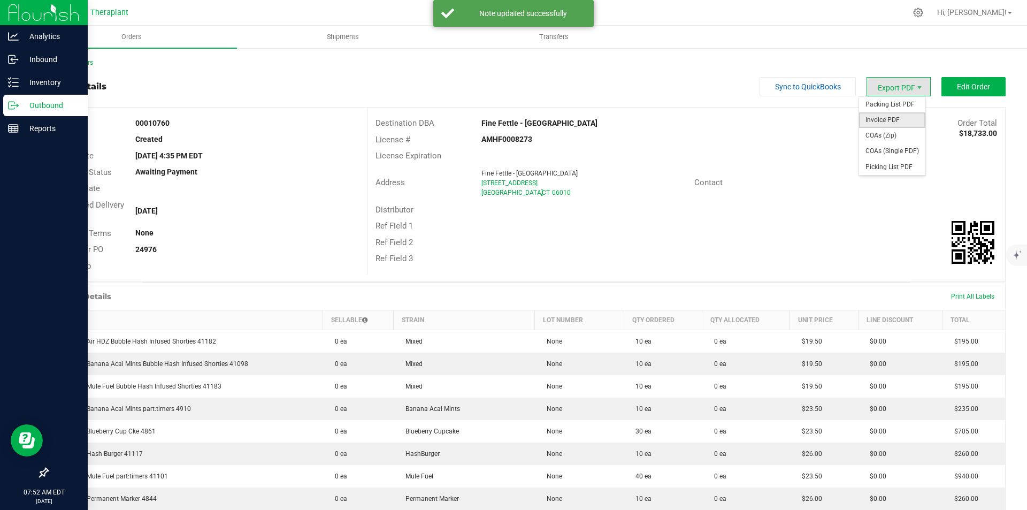
click at [895, 120] on span "Invoice PDF" at bounding box center [892, 120] width 66 height 16
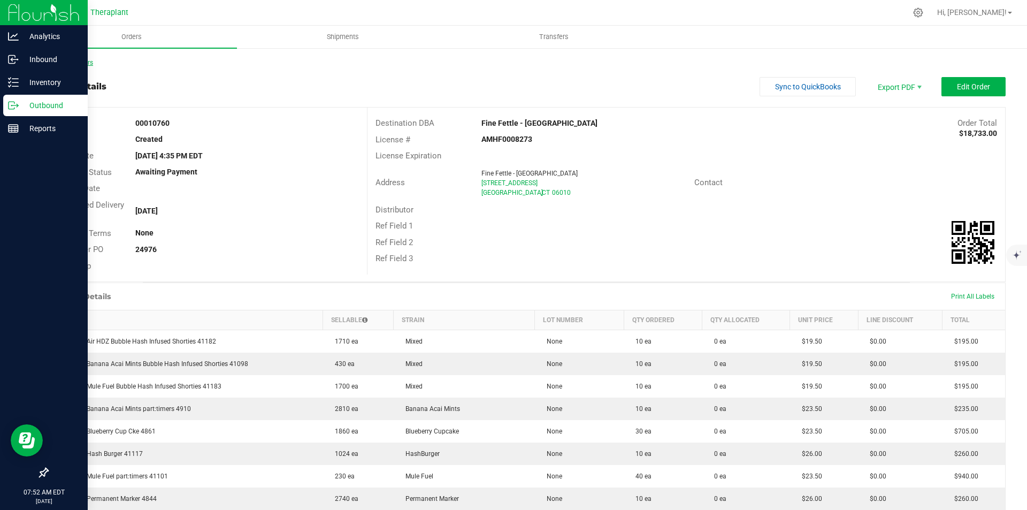
click at [71, 60] on link "Back to Orders" at bounding box center [70, 62] width 46 height 7
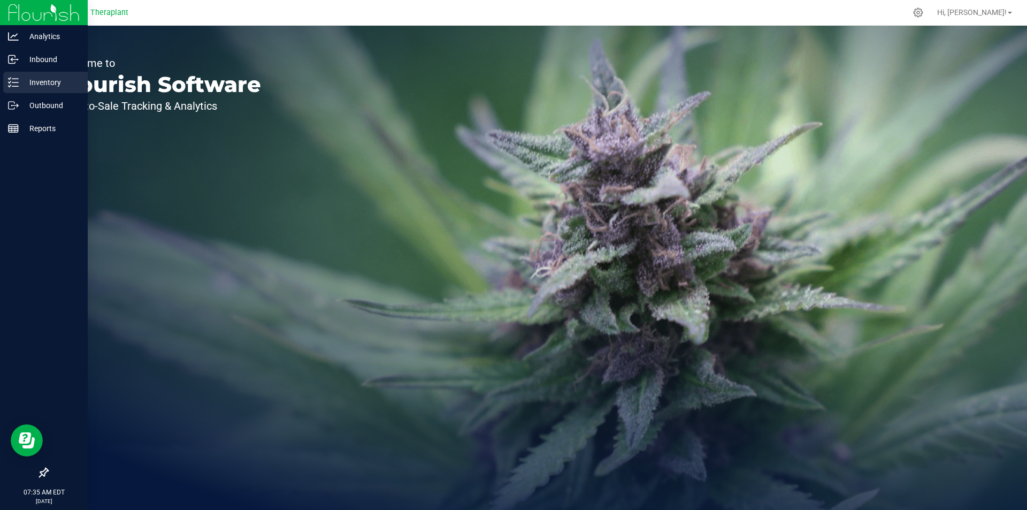
click at [28, 91] on div "Inventory" at bounding box center [45, 82] width 85 height 21
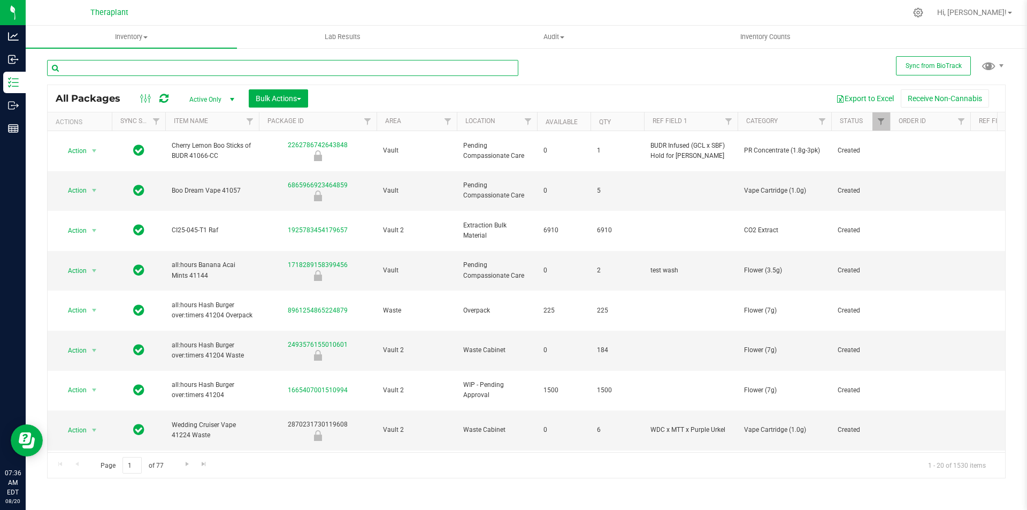
click at [143, 67] on input "text" at bounding box center [282, 68] width 471 height 16
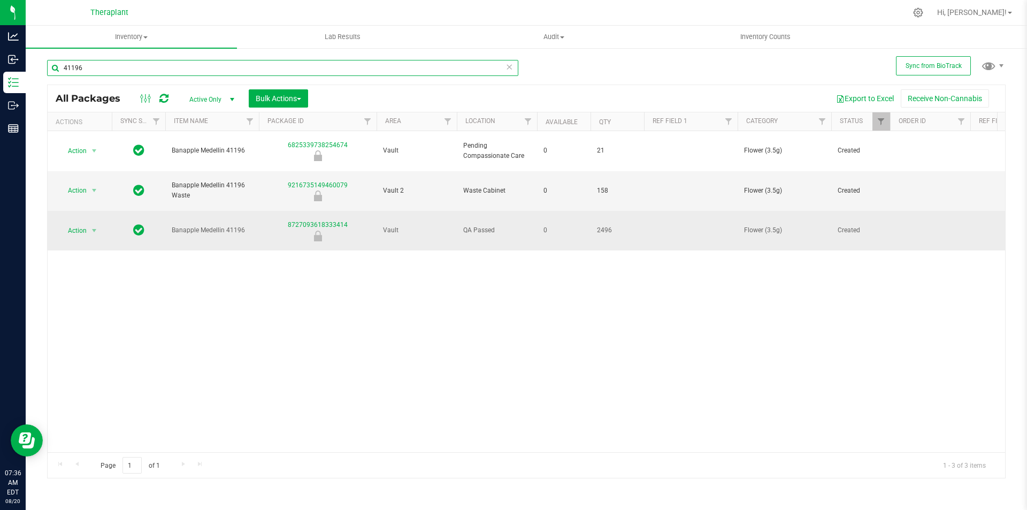
type input "41196"
click at [660, 211] on td at bounding box center [691, 231] width 94 height 40
type input "TP Hybrid 32pk"
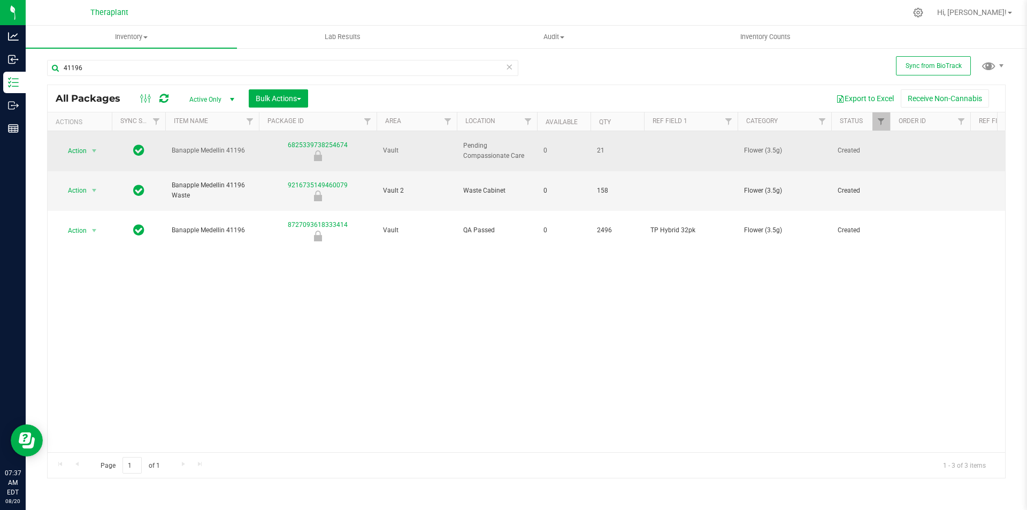
click at [671, 146] on td at bounding box center [691, 151] width 94 height 40
type input "TP Hybrid 32pk"
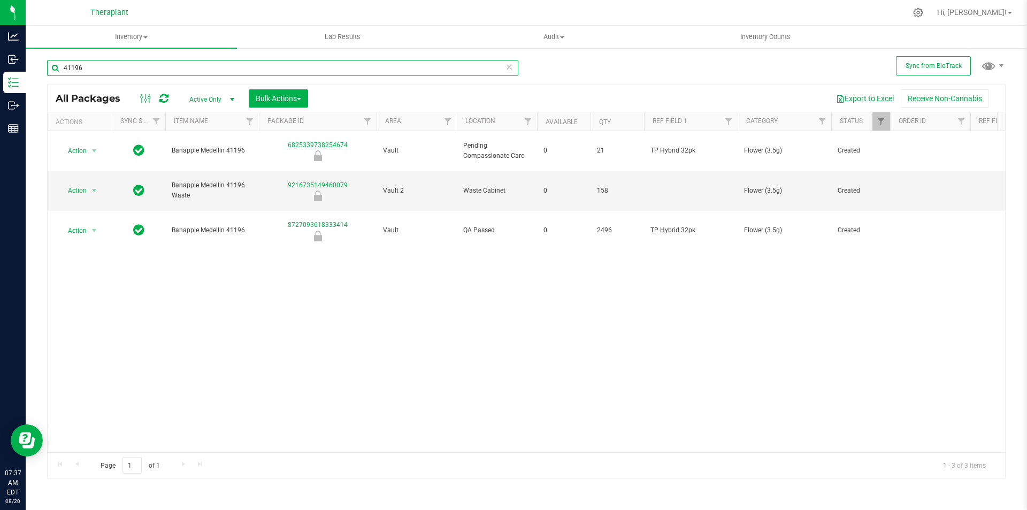
click at [172, 67] on input "41196" at bounding box center [282, 68] width 471 height 16
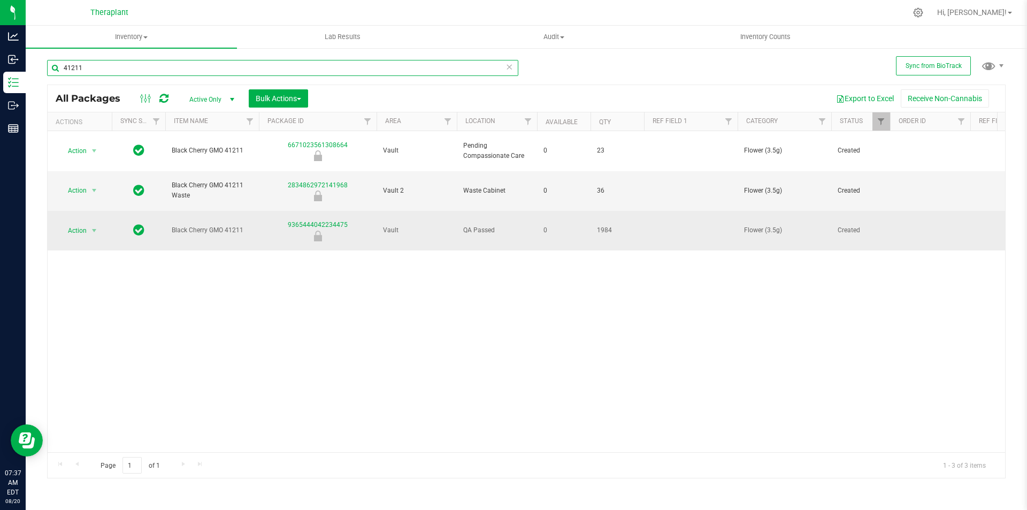
type input "41211"
click at [696, 211] on td at bounding box center [691, 231] width 94 height 40
type input "TP Hybrid 32pk"
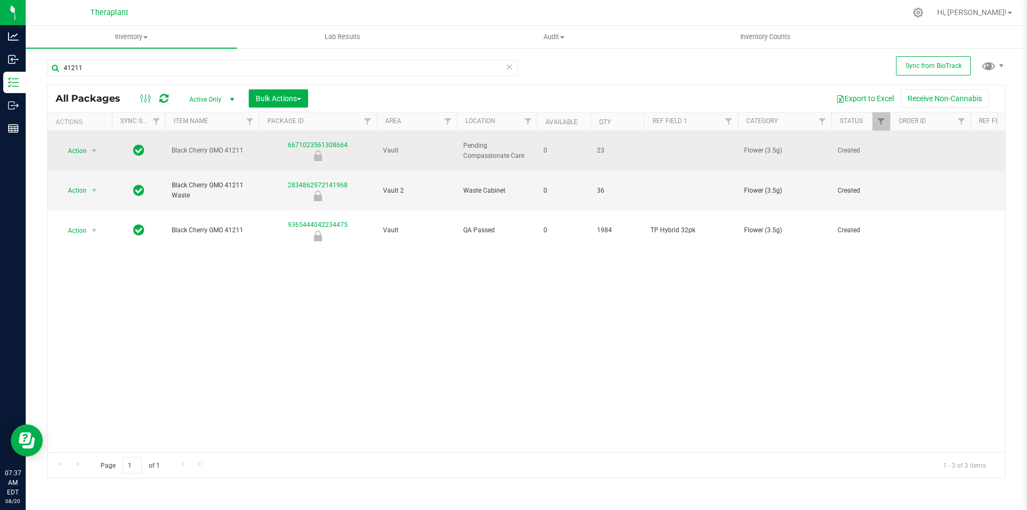
click at [675, 143] on td at bounding box center [691, 151] width 94 height 40
type input "TP Hybrid 32pk"
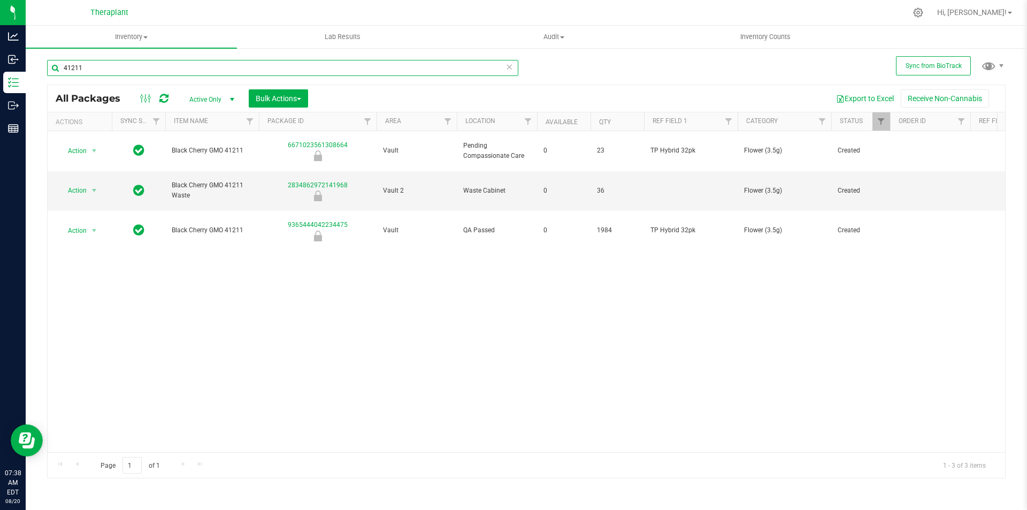
click at [191, 63] on input "41211" at bounding box center [282, 68] width 471 height 16
type input "41"
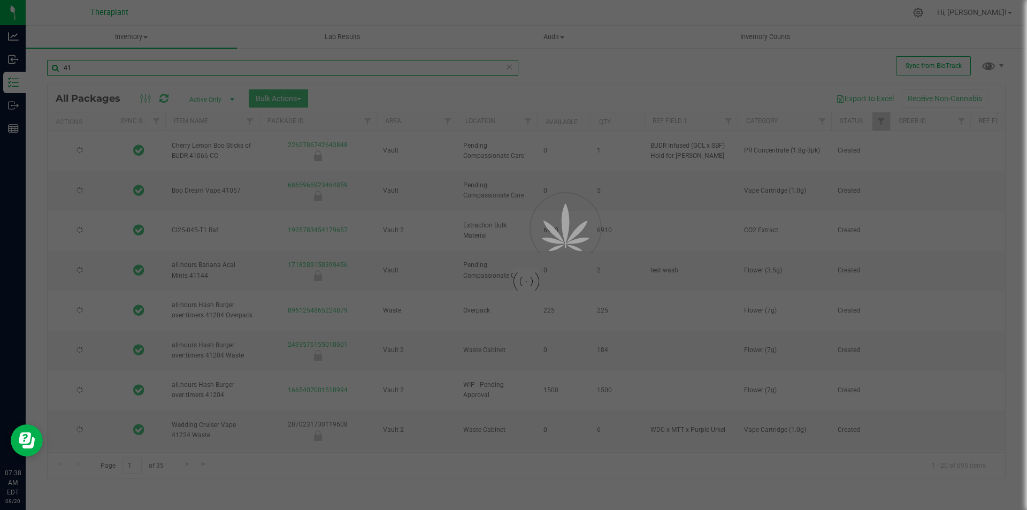
type input "2026-06-25"
type input "2026-06-19"
type input "2026-07-22"
type input "2026-08-13"
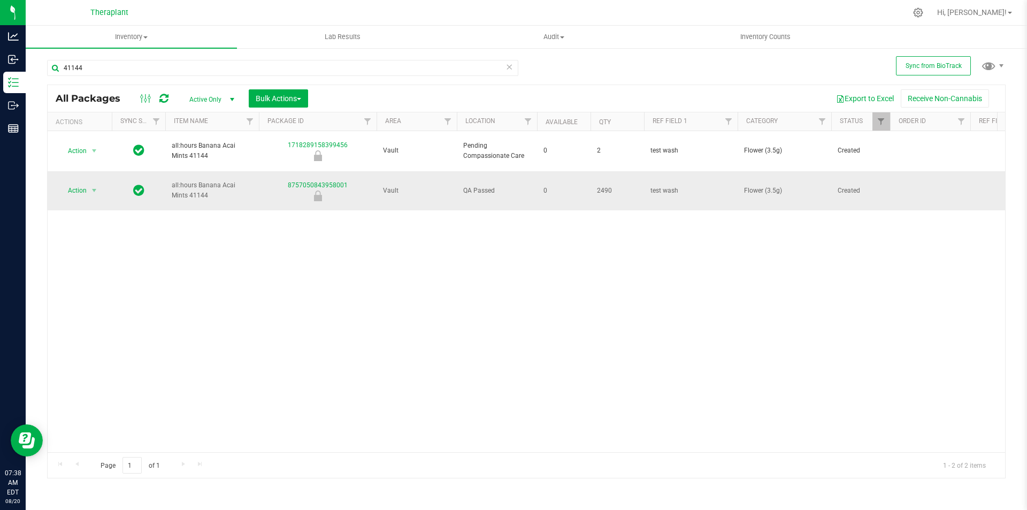
click at [691, 186] on span "test wash" at bounding box center [690, 191] width 81 height 10
click at [657, 221] on div "Action Action Edit attributes Global inventory Locate package Package audit log…" at bounding box center [527, 291] width 958 height 321
click at [151, 65] on input "41144" at bounding box center [282, 68] width 471 height 16
type input "41057"
click at [662, 175] on td at bounding box center [691, 191] width 94 height 40
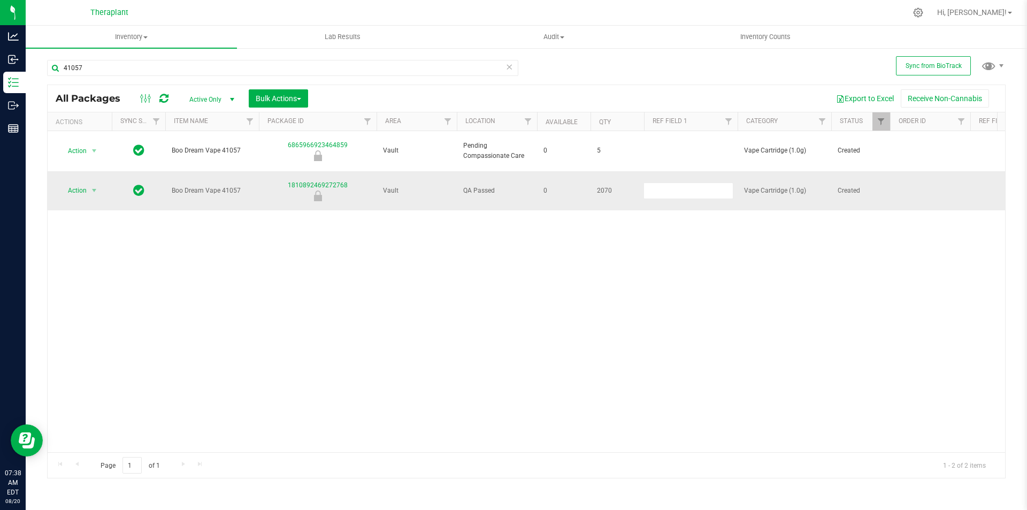
type input "s"
type input "Sativa"
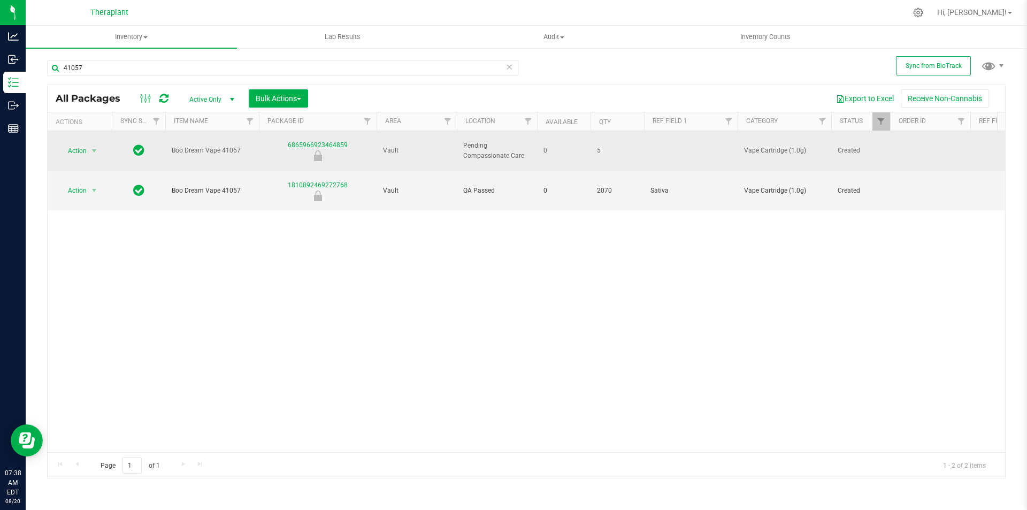
click at [670, 152] on td at bounding box center [691, 151] width 94 height 40
type input "Sativa"
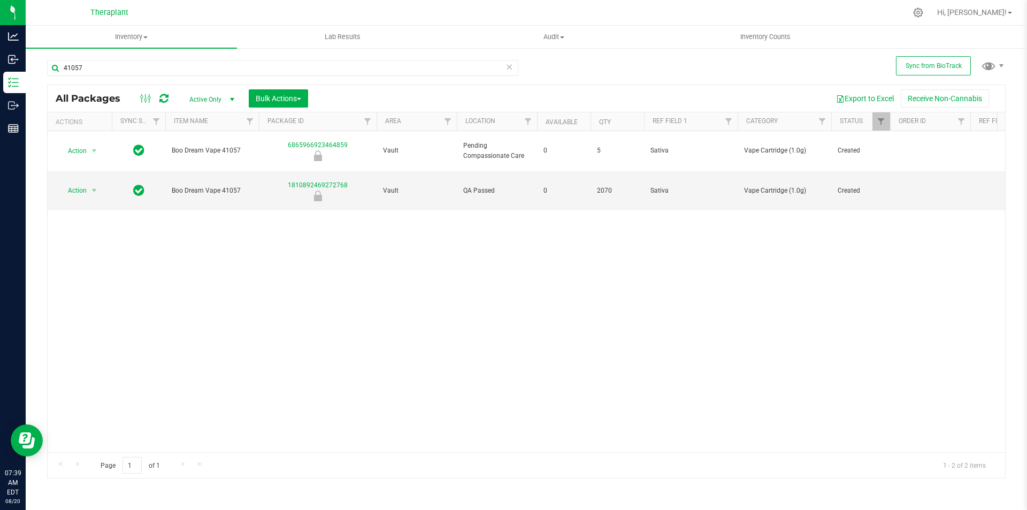
click at [510, 69] on icon at bounding box center [509, 66] width 7 height 13
